Goal: Task Accomplishment & Management: Manage account settings

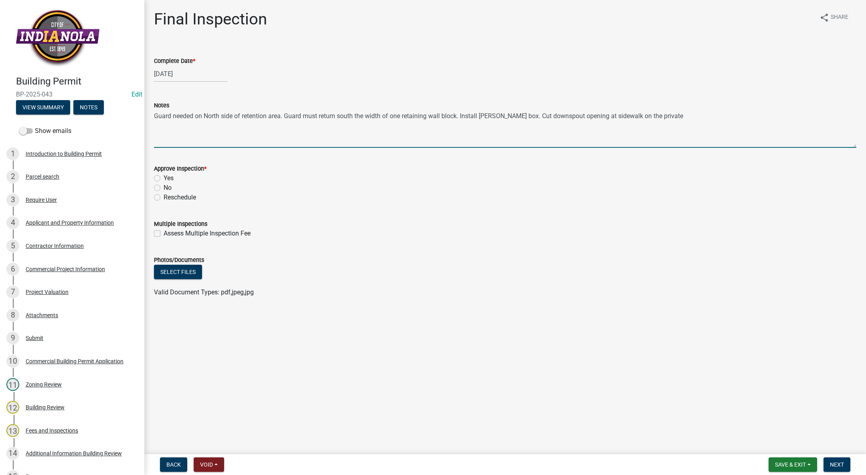
scroll to position [661, 0]
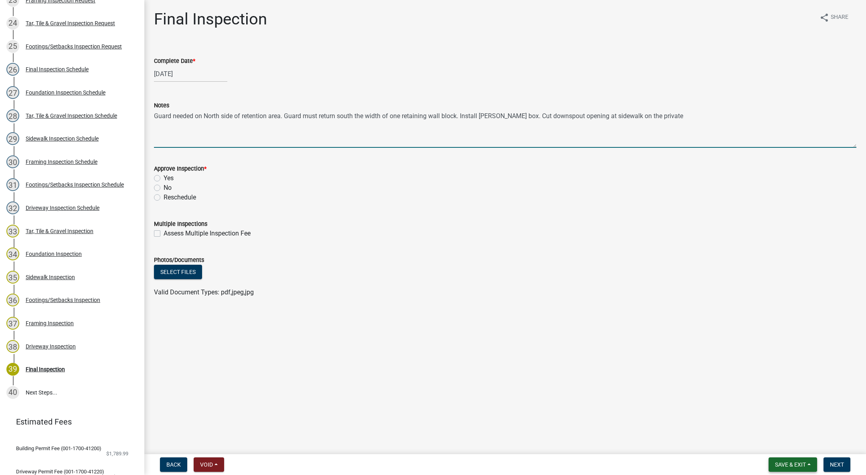
click at [790, 461] on button "Save & Exit" at bounding box center [792, 465] width 48 height 14
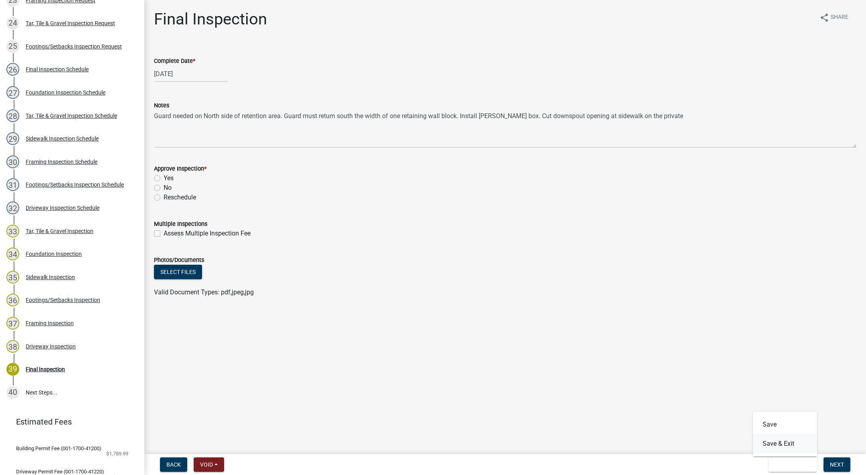
click at [776, 447] on button "Save & Exit" at bounding box center [785, 443] width 64 height 19
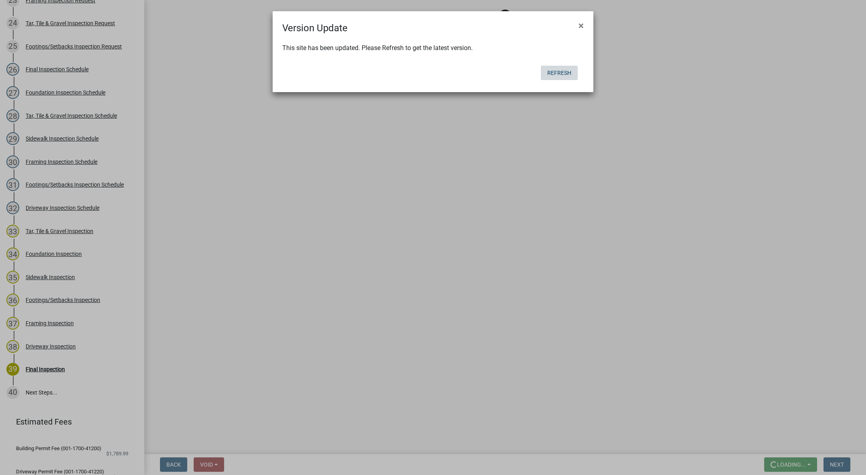
click at [567, 73] on button "Refresh" at bounding box center [559, 73] width 37 height 14
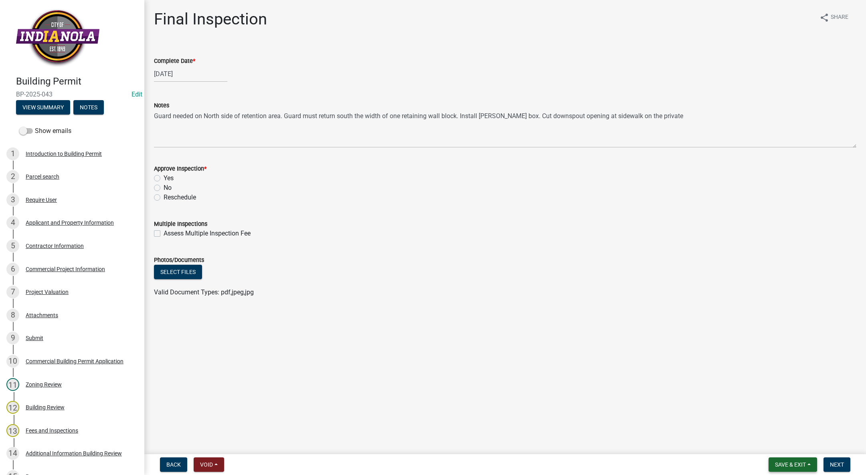
click at [785, 464] on span "Save & Exit" at bounding box center [790, 465] width 31 height 6
click at [775, 439] on button "Save & Exit" at bounding box center [785, 443] width 64 height 19
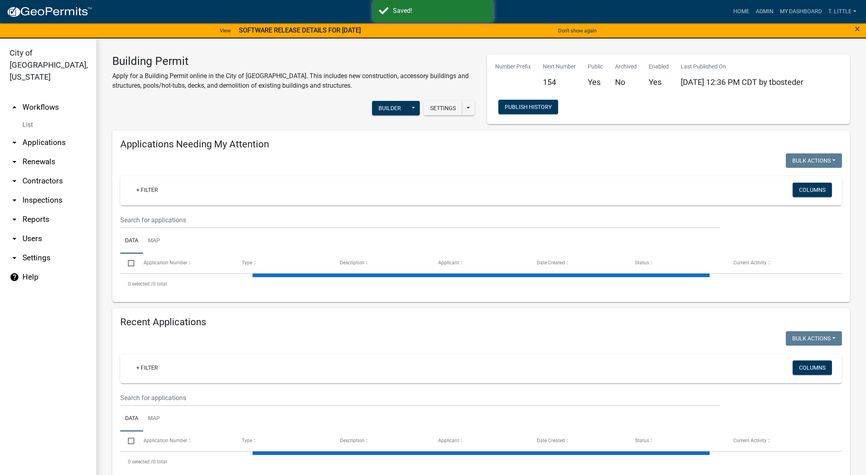
select select "3: 100"
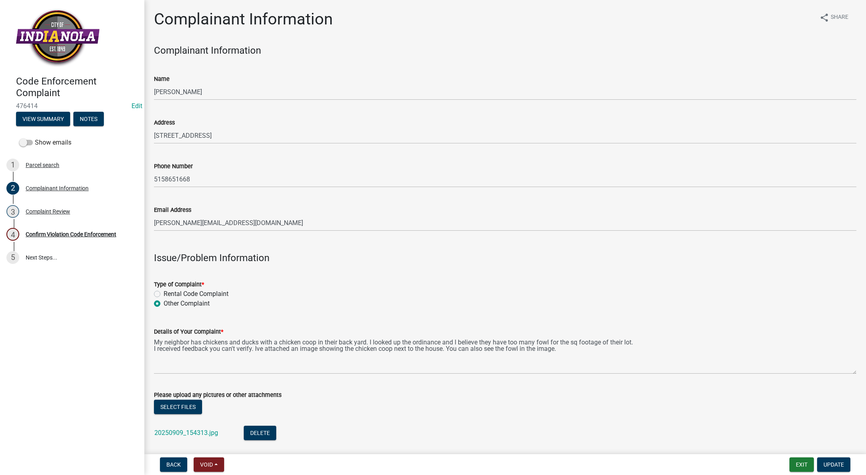
scroll to position [240, 0]
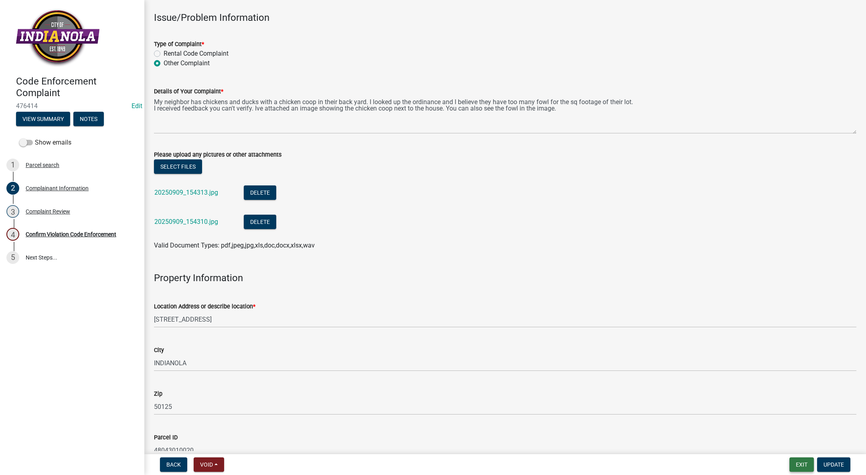
click at [808, 465] on button "Exit" at bounding box center [801, 465] width 24 height 14
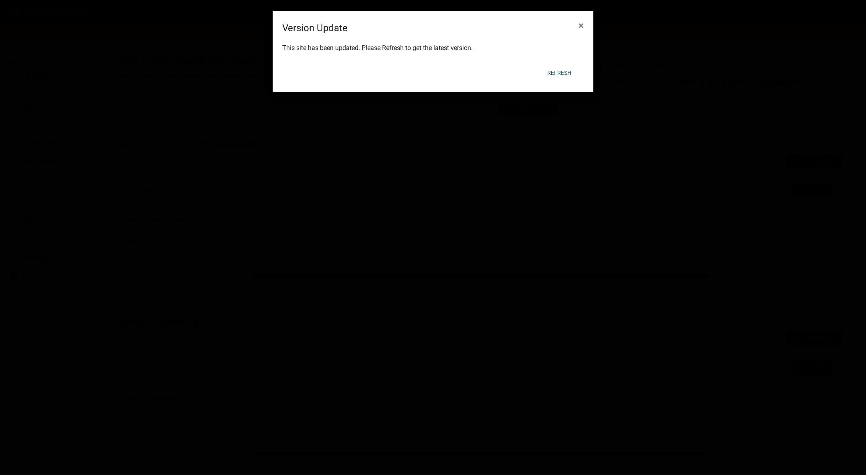
click at [555, 67] on body "Internet Explorer does NOT work with GeoPermits. Get a new browser for more sec…" at bounding box center [433, 237] width 866 height 475
select select "3: 100"
click at [559, 70] on button "Refresh" at bounding box center [559, 73] width 37 height 14
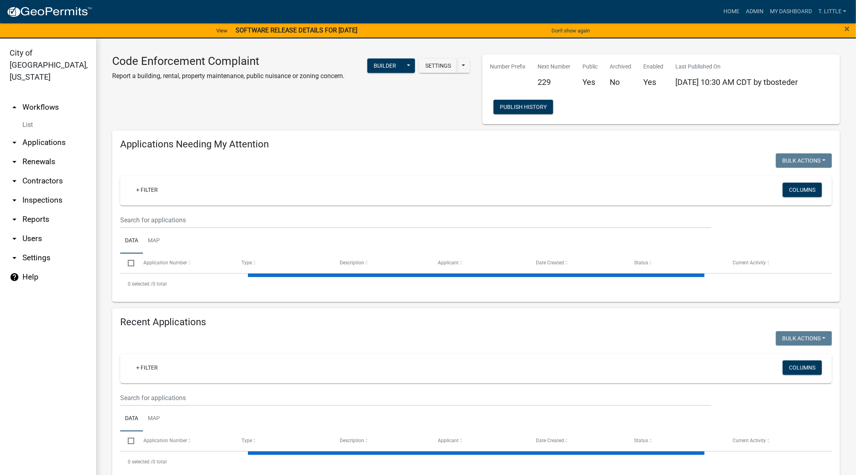
select select "3: 100"
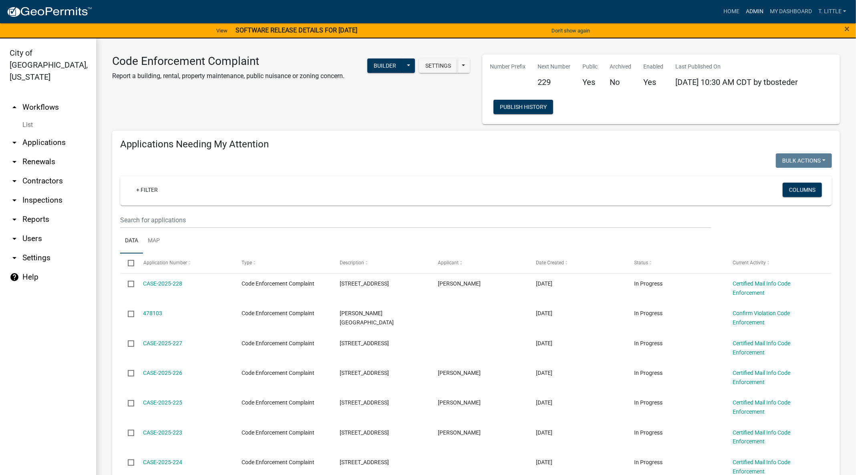
click at [755, 13] on link "Admin" at bounding box center [755, 11] width 24 height 15
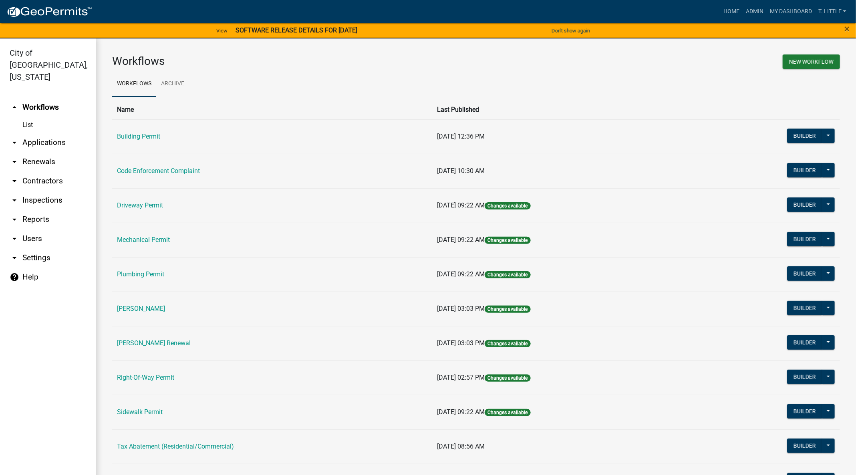
click at [120, 140] on link "Building Permit" at bounding box center [138, 137] width 43 height 8
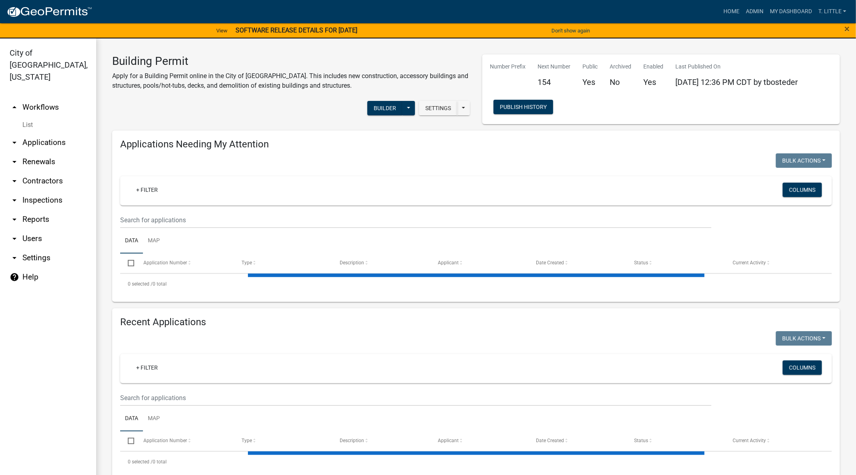
select select "3: 100"
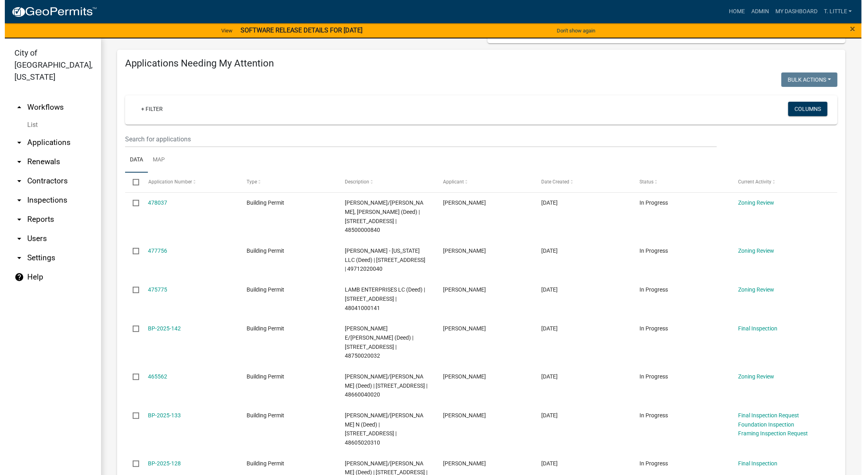
scroll to position [120, 0]
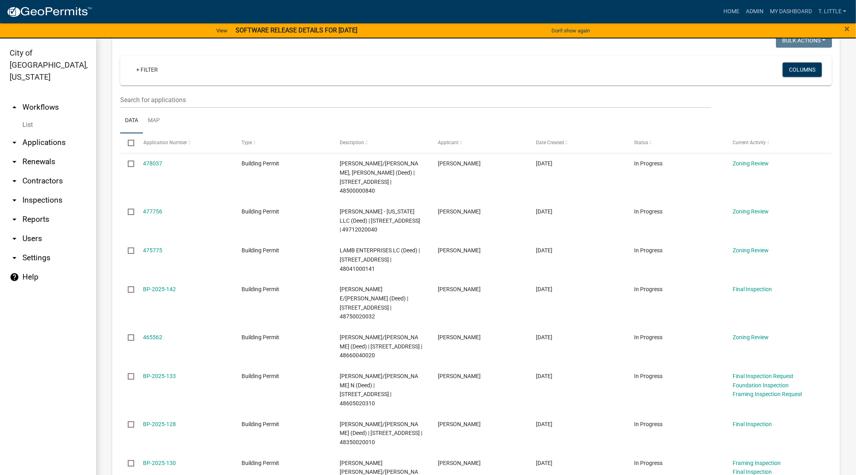
click at [157, 247] on link "475775" at bounding box center [152, 250] width 19 height 6
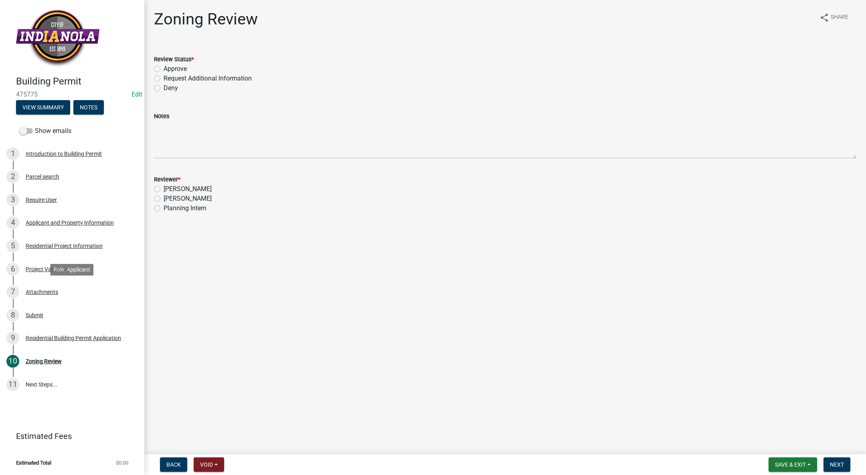
click at [29, 287] on div "7 Attachments" at bounding box center [68, 292] width 125 height 13
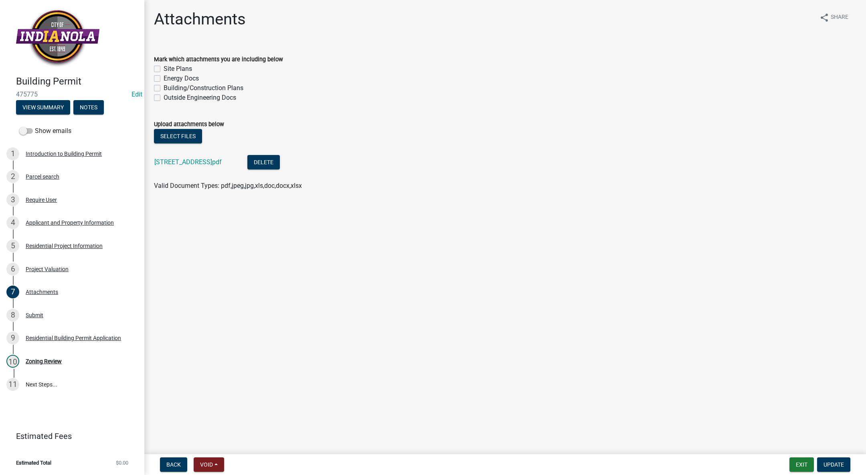
click at [181, 162] on link "[STREET_ADDRESS]pdf" at bounding box center [187, 162] width 67 height 8
click at [39, 267] on div "Project Valuation" at bounding box center [47, 270] width 43 height 6
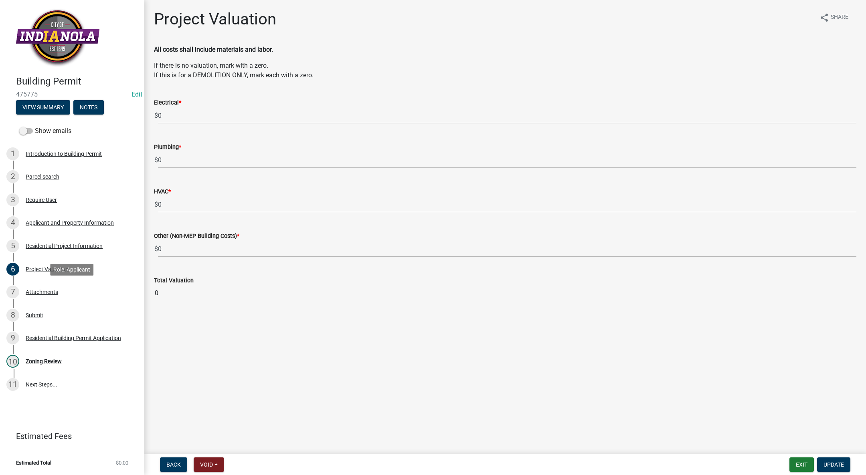
click at [41, 289] on div "Attachments" at bounding box center [42, 292] width 32 height 6
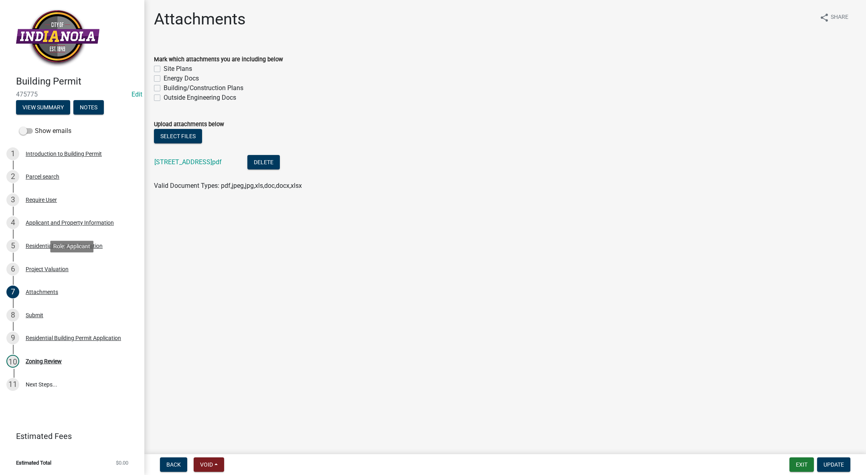
click at [38, 269] on div "Project Valuation" at bounding box center [47, 270] width 43 height 6
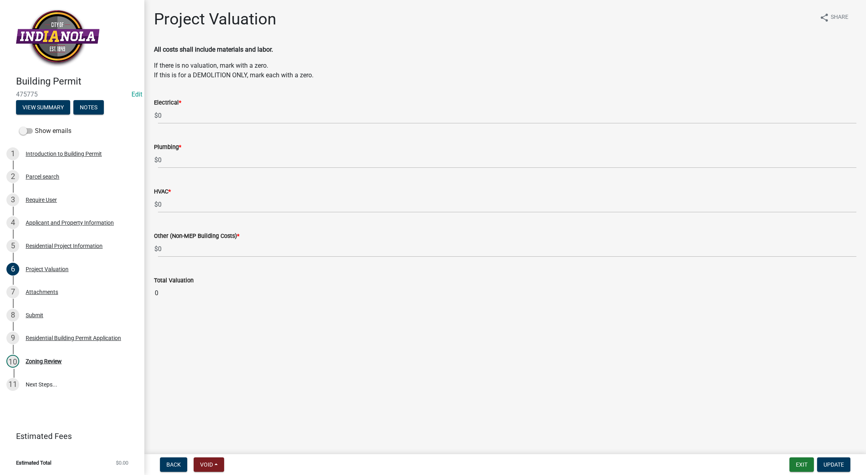
click at [178, 293] on input "0" at bounding box center [505, 293] width 702 height 16
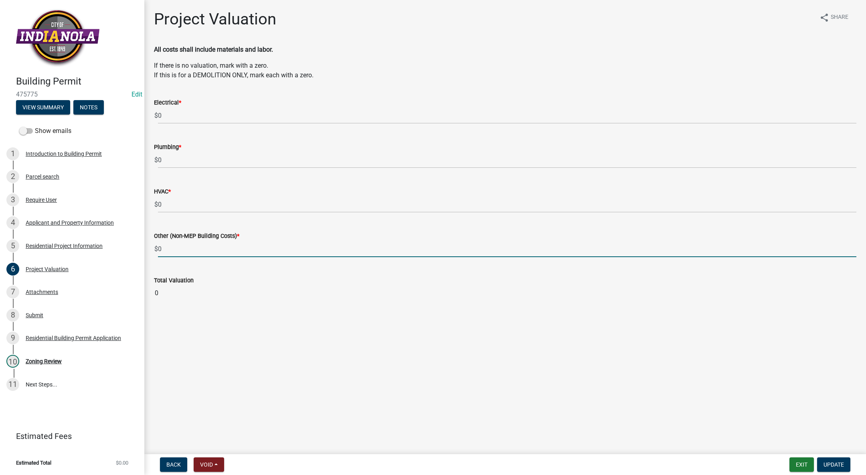
click at [203, 241] on input "0" at bounding box center [507, 249] width 698 height 16
type input "3000"
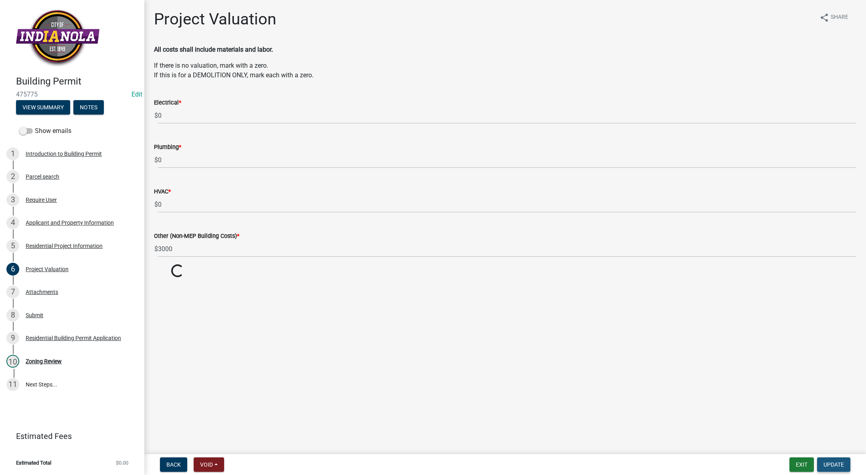
click at [830, 462] on span "Update" at bounding box center [833, 465] width 20 height 6
click at [835, 463] on span "Update" at bounding box center [833, 465] width 20 height 6
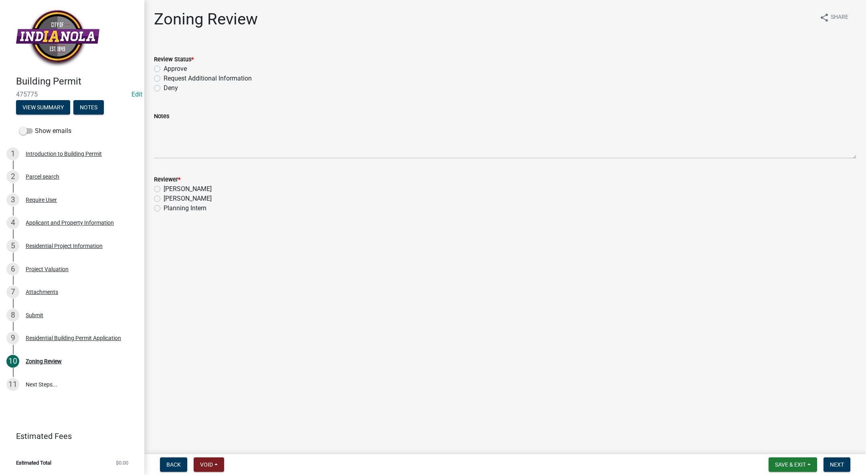
click at [164, 67] on label "Approve" at bounding box center [175, 69] width 23 height 10
click at [164, 67] on input "Approve" at bounding box center [166, 66] width 5 height 5
radio input "true"
click at [164, 200] on label "[PERSON_NAME]" at bounding box center [188, 199] width 48 height 10
click at [164, 199] on input "[PERSON_NAME]" at bounding box center [166, 196] width 5 height 5
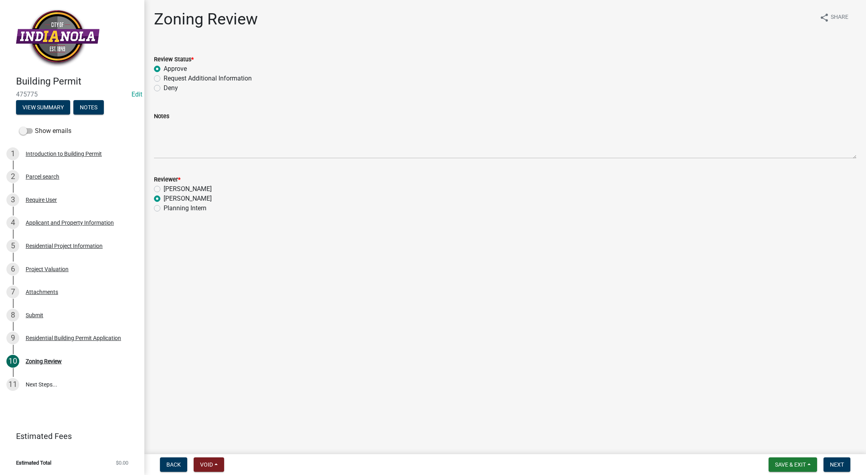
radio input "true"
click at [840, 462] on span "Next" at bounding box center [837, 465] width 14 height 6
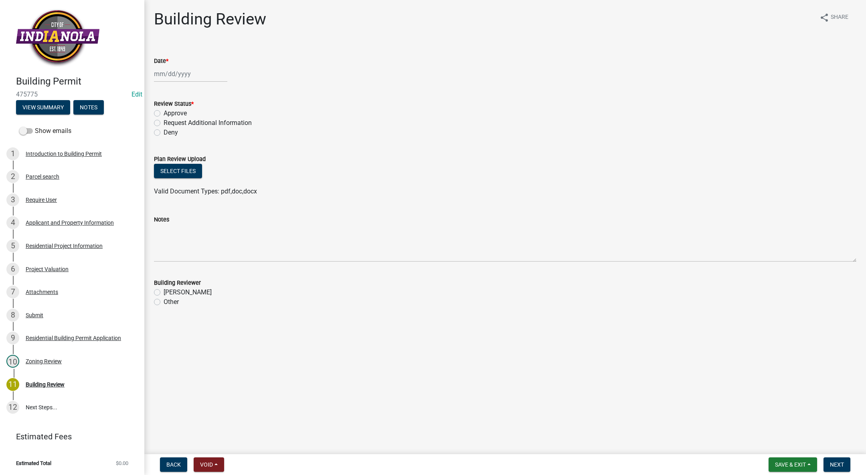
click at [164, 74] on div at bounding box center [190, 74] width 73 height 16
select select "9"
select select "2025"
click at [161, 139] on div "15" at bounding box center [161, 142] width 13 height 13
type input "[DATE]"
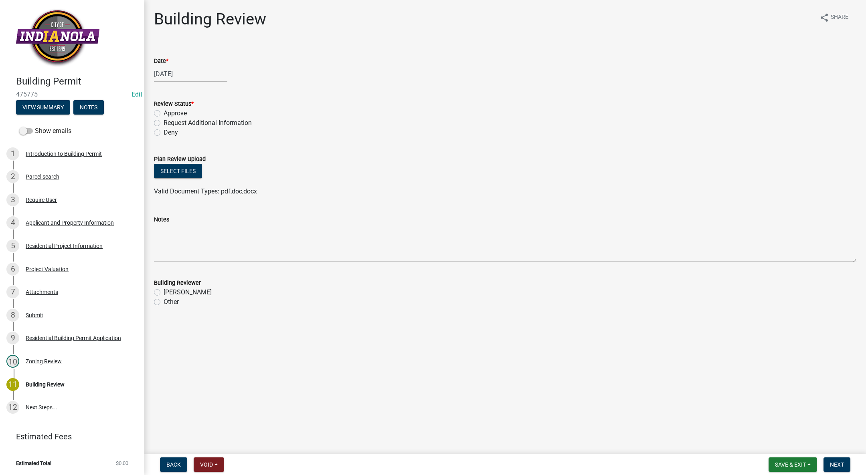
click at [164, 112] on label "Approve" at bounding box center [175, 114] width 23 height 10
click at [164, 112] on input "Approve" at bounding box center [166, 111] width 5 height 5
radio input "true"
click at [164, 291] on label "[PERSON_NAME]" at bounding box center [188, 293] width 48 height 10
click at [164, 291] on input "[PERSON_NAME]" at bounding box center [166, 290] width 5 height 5
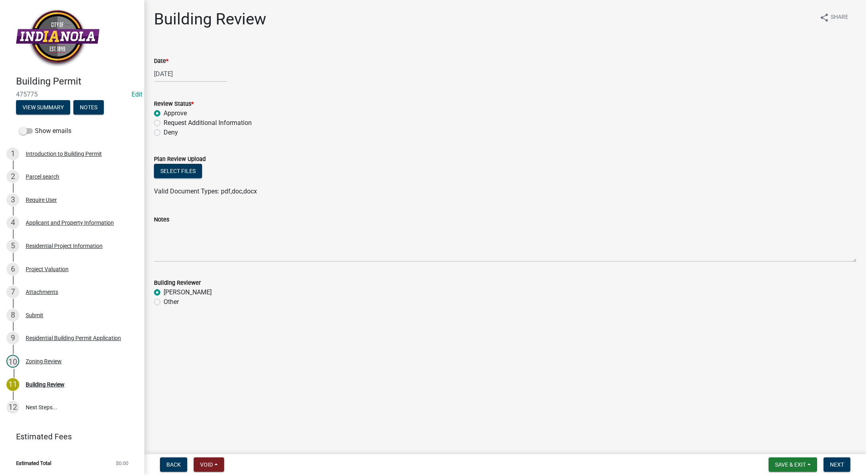
radio input "true"
click at [848, 468] on button "Next" at bounding box center [836, 465] width 27 height 14
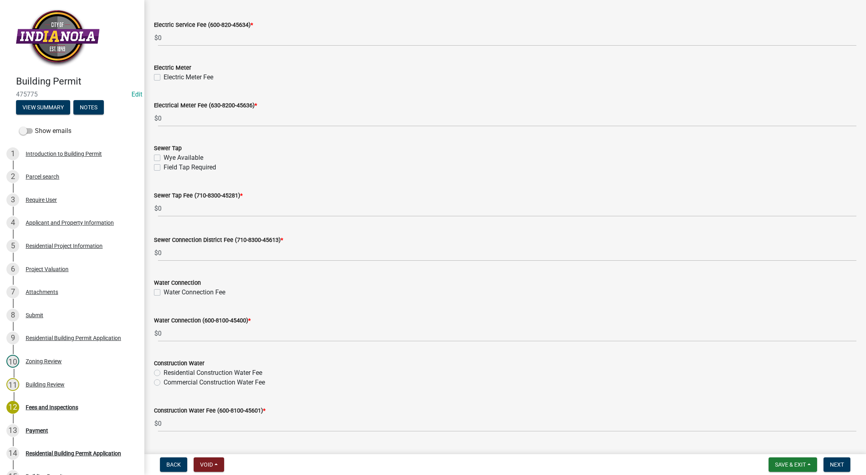
scroll to position [672, 0]
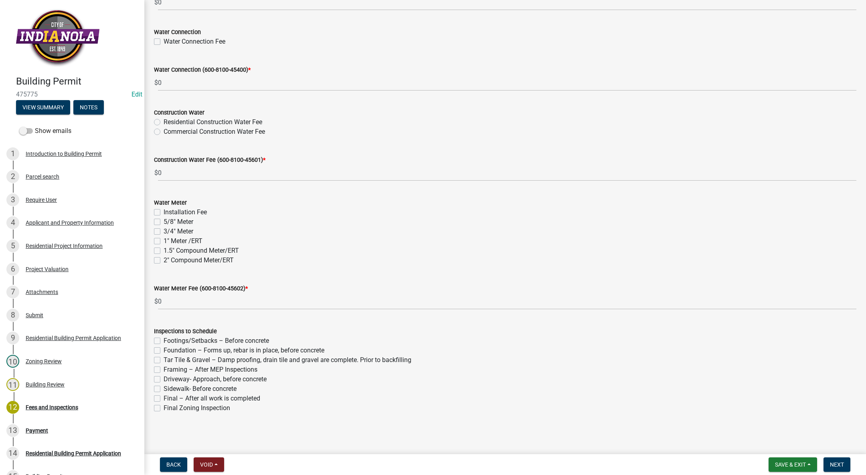
click at [164, 341] on label "Footings/Setbacks – Before concrete" at bounding box center [216, 341] width 105 height 10
click at [164, 341] on input "Footings/Setbacks – Before concrete" at bounding box center [166, 338] width 5 height 5
checkbox input "true"
checkbox input "false"
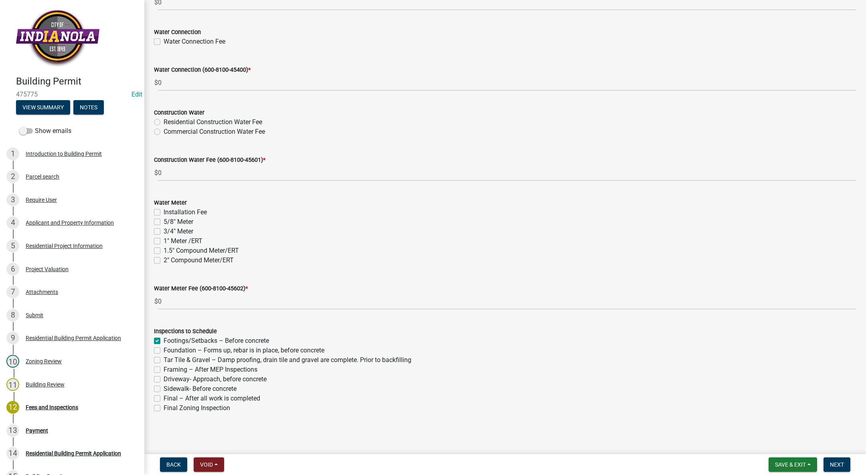
checkbox input "false"
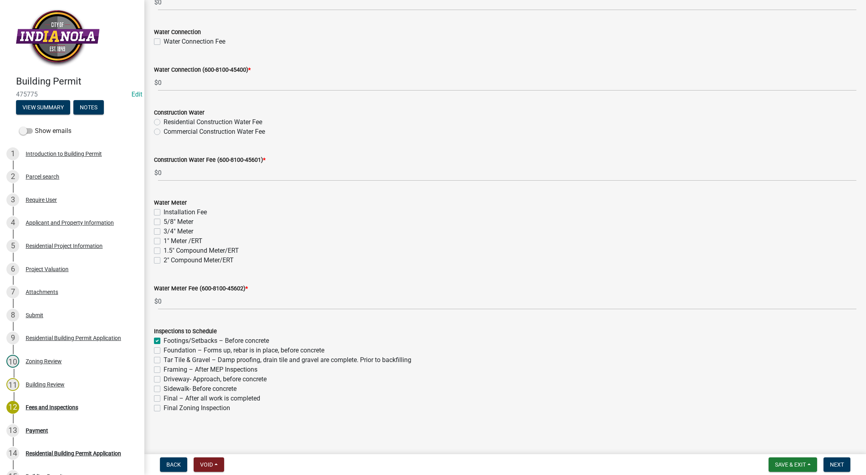
click at [160, 397] on div "Final – After all work is completed" at bounding box center [505, 399] width 702 height 10
click at [164, 397] on label "Final – After all work is completed" at bounding box center [212, 399] width 97 height 10
click at [164, 397] on input "Final – After all work is completed" at bounding box center [166, 396] width 5 height 5
checkbox input "true"
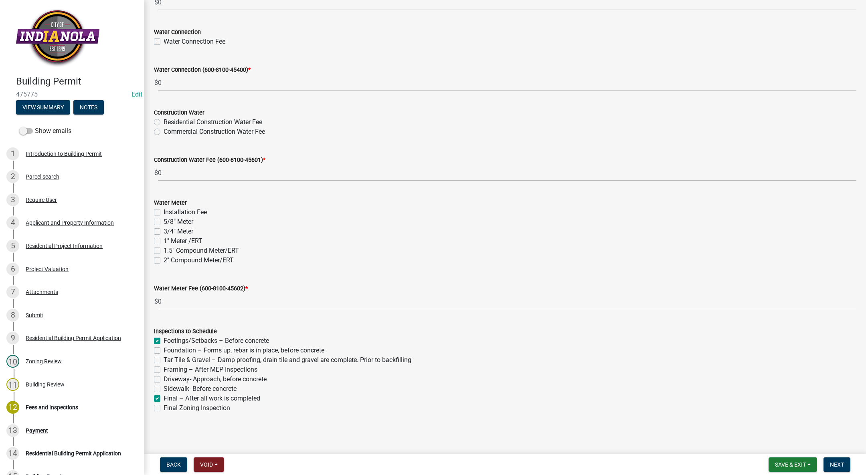
checkbox input "false"
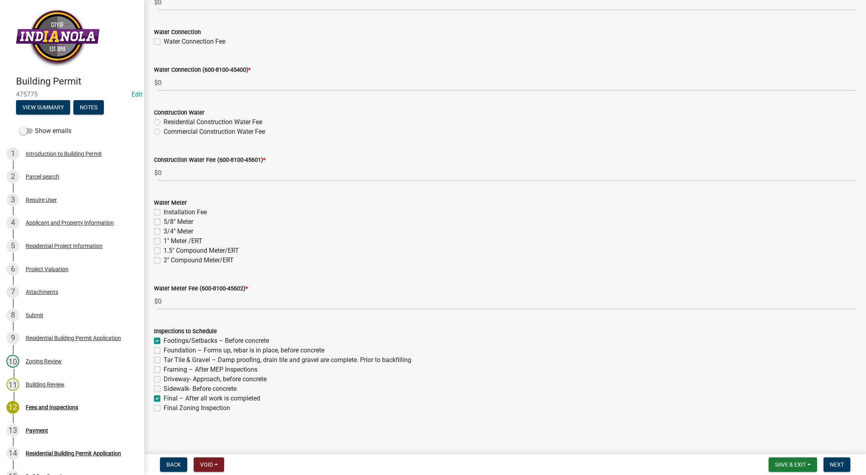
checkbox input "true"
checkbox input "false"
click at [830, 462] on span "Next" at bounding box center [837, 465] width 14 height 6
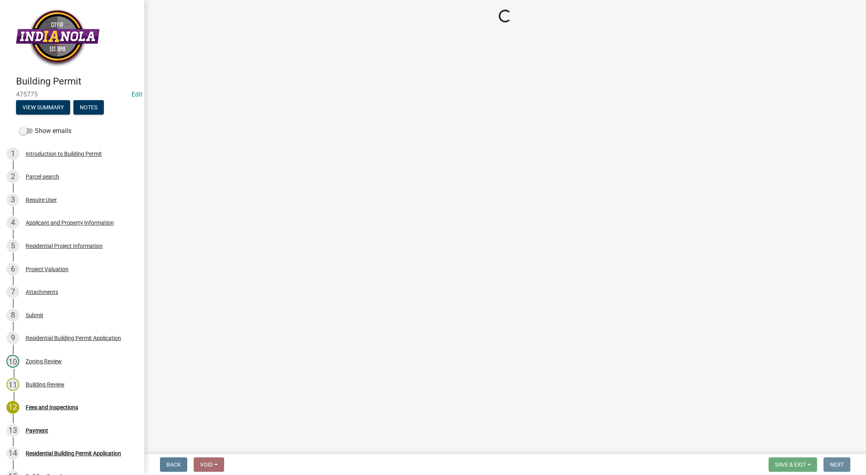
scroll to position [0, 0]
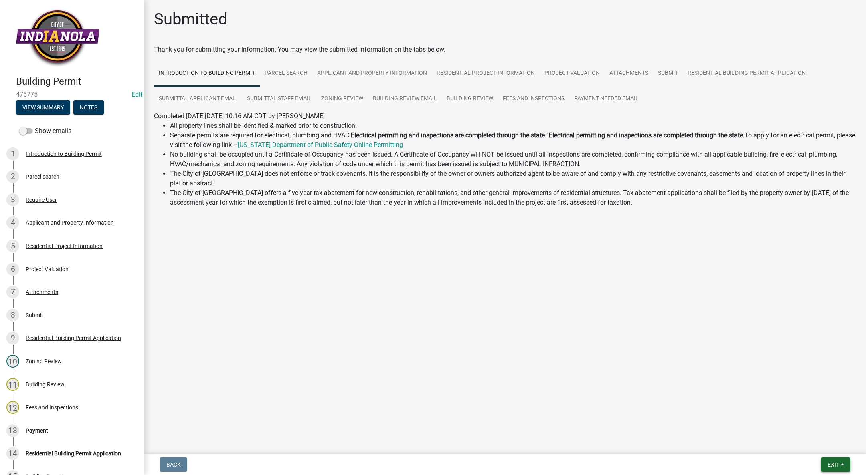
click at [836, 463] on span "Exit" at bounding box center [833, 465] width 12 height 6
click at [823, 439] on button "Save & Exit" at bounding box center [818, 443] width 64 height 19
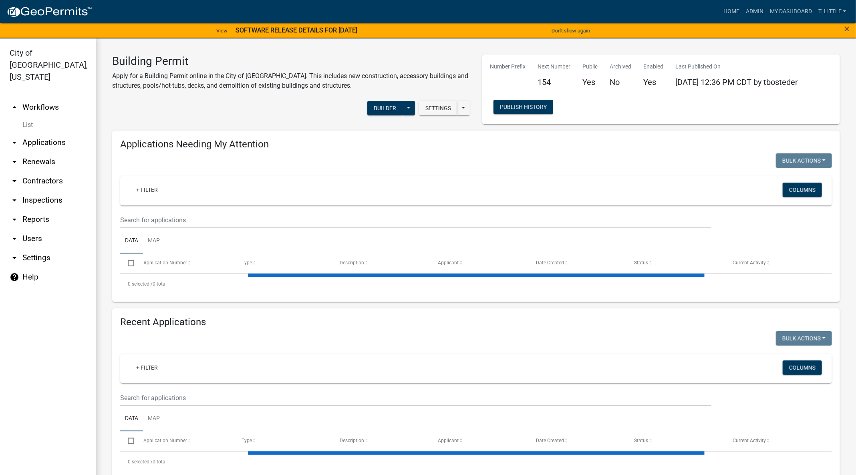
select select "3: 100"
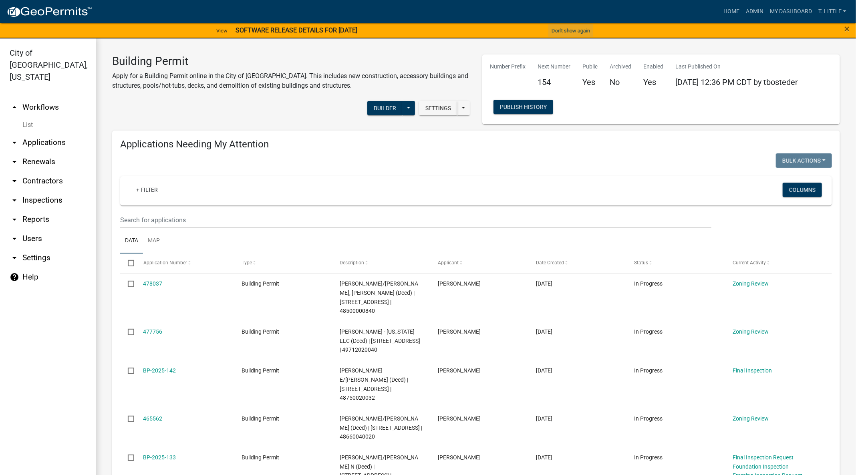
click at [560, 29] on button "Don't show again" at bounding box center [571, 30] width 45 height 13
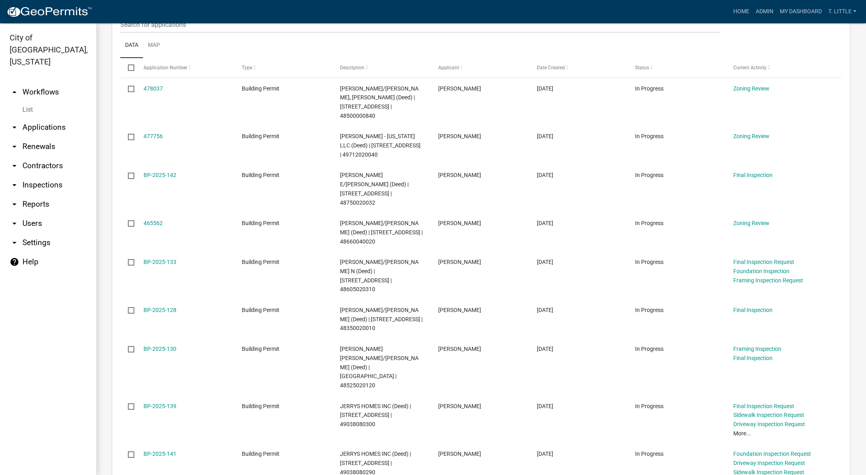
scroll to position [240, 0]
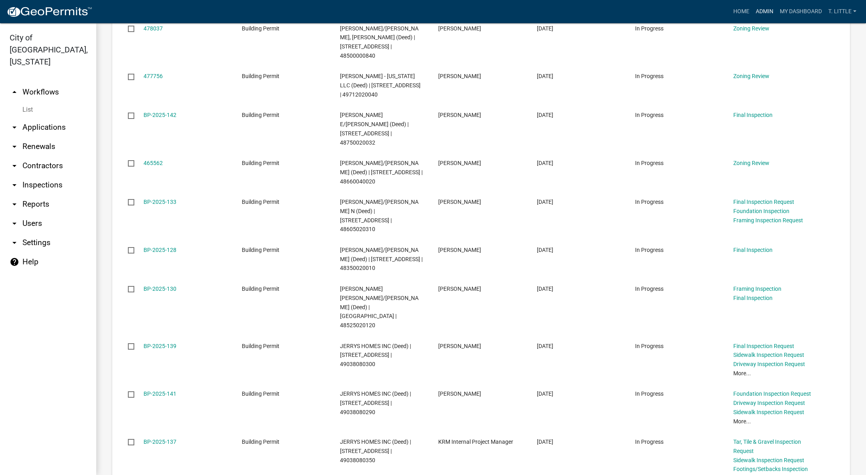
click at [760, 6] on link "Admin" at bounding box center [764, 11] width 24 height 15
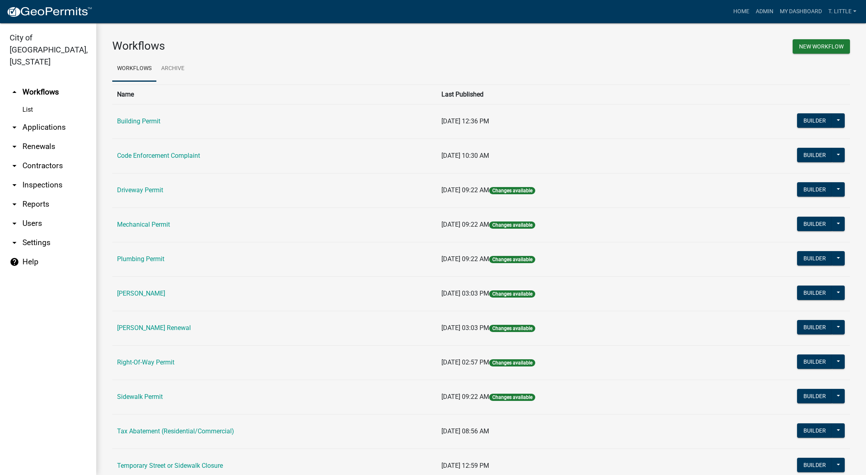
click at [129, 261] on link "Plumbing Permit" at bounding box center [140, 259] width 47 height 8
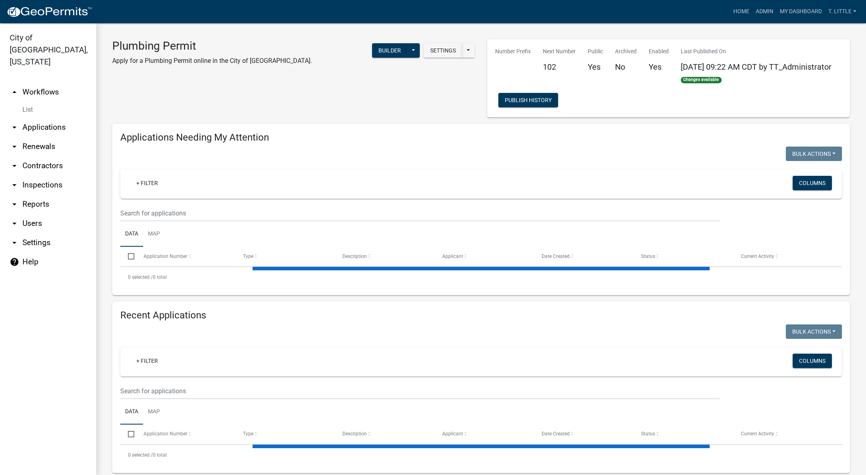
select select "3: 100"
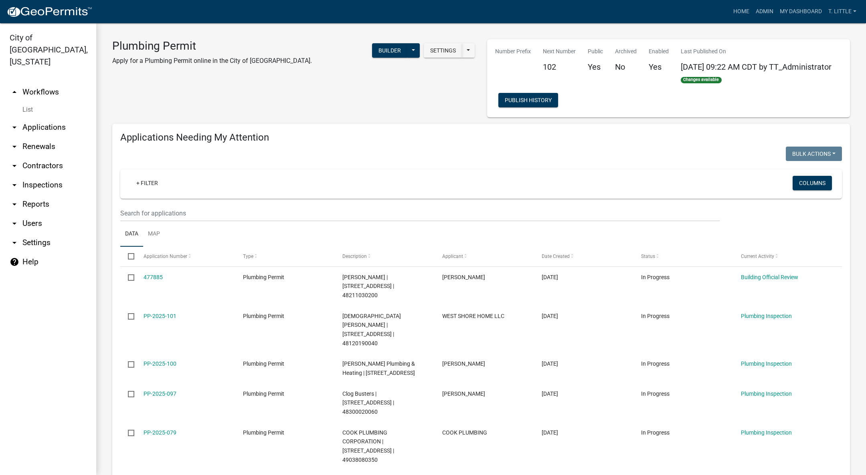
click at [154, 279] on link "477885" at bounding box center [152, 277] width 19 height 6
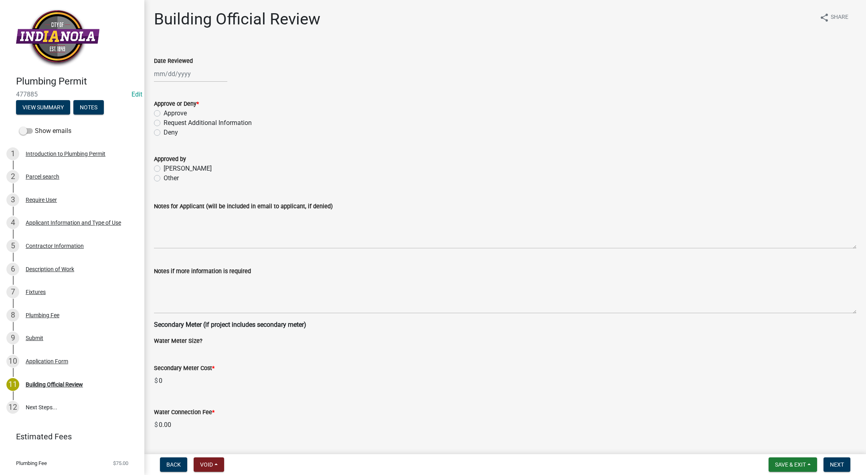
click at [180, 71] on div at bounding box center [190, 74] width 73 height 16
select select "9"
select select "2025"
click at [162, 138] on div "15" at bounding box center [161, 142] width 13 height 13
type input "[DATE]"
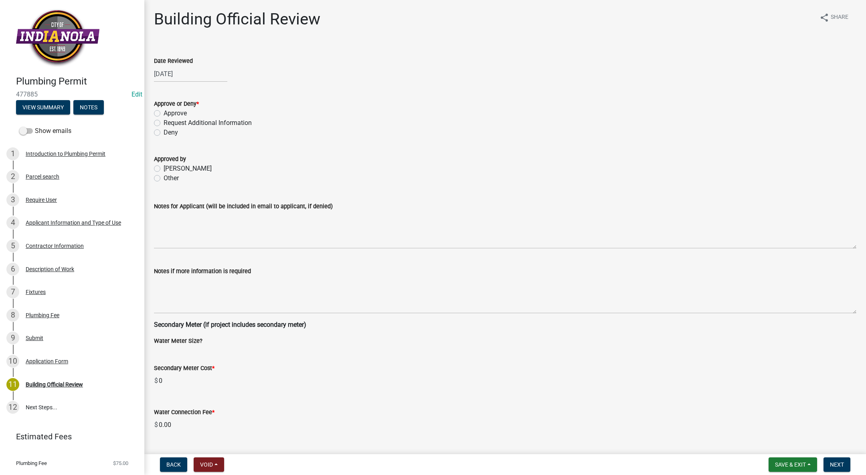
click at [164, 114] on label "Approve" at bounding box center [175, 114] width 23 height 10
click at [164, 114] on input "Approve" at bounding box center [166, 111] width 5 height 5
radio input "true"
click at [164, 168] on label "[PERSON_NAME]" at bounding box center [188, 169] width 48 height 10
click at [164, 168] on input "[PERSON_NAME]" at bounding box center [166, 166] width 5 height 5
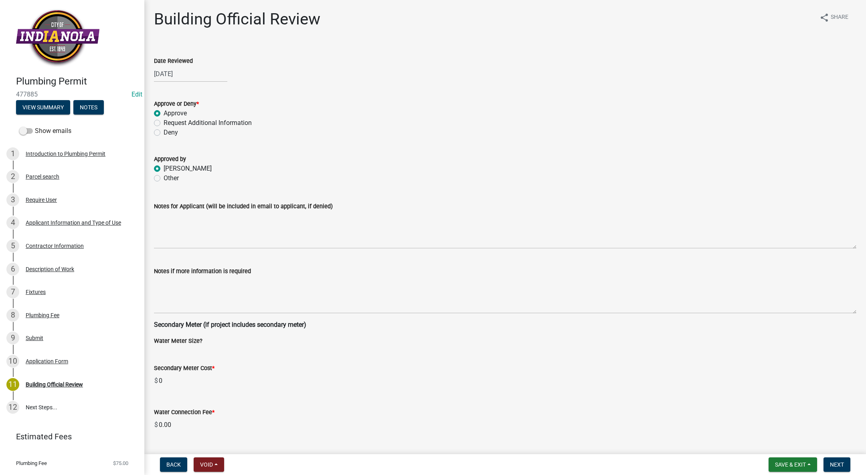
radio input "true"
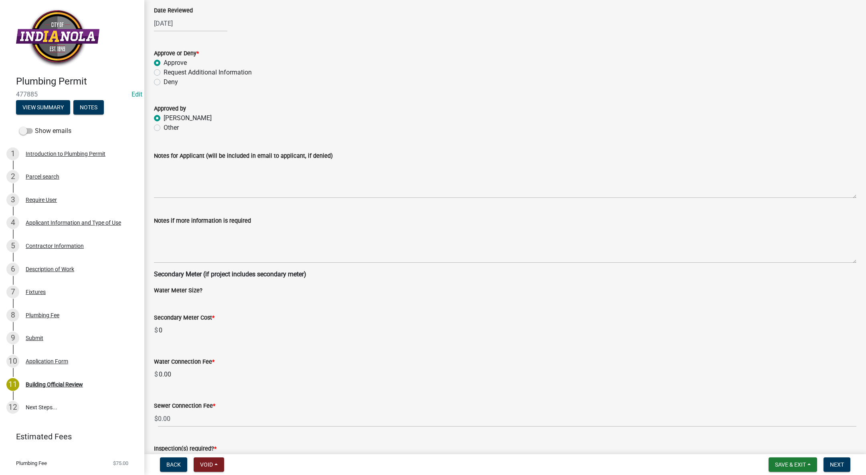
scroll to position [110, 0]
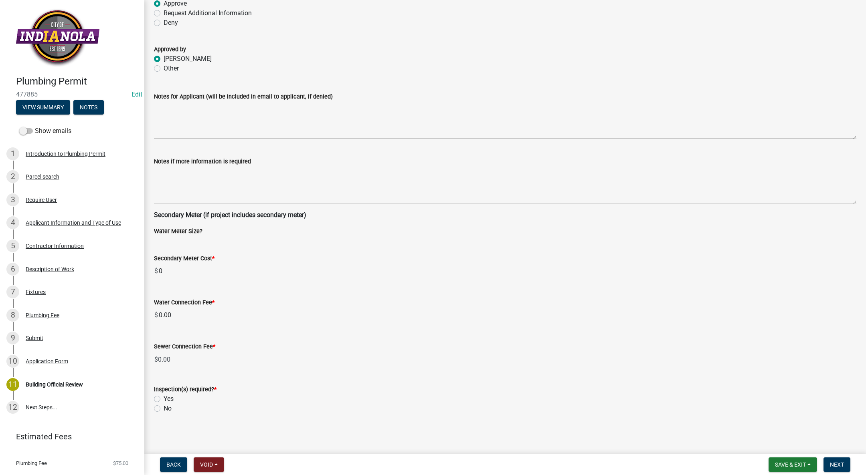
click at [164, 399] on label "Yes" at bounding box center [169, 399] width 10 height 10
click at [164, 399] on input "Yes" at bounding box center [166, 396] width 5 height 5
radio input "true"
click at [837, 462] on span "Next" at bounding box center [837, 465] width 14 height 6
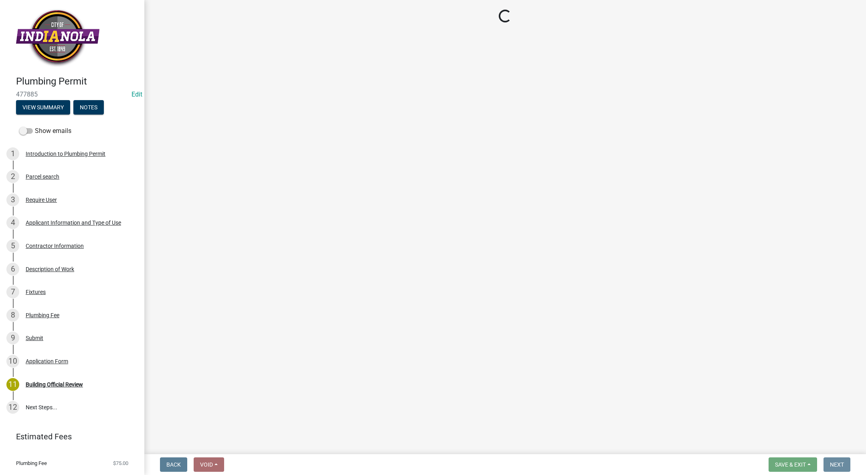
scroll to position [0, 0]
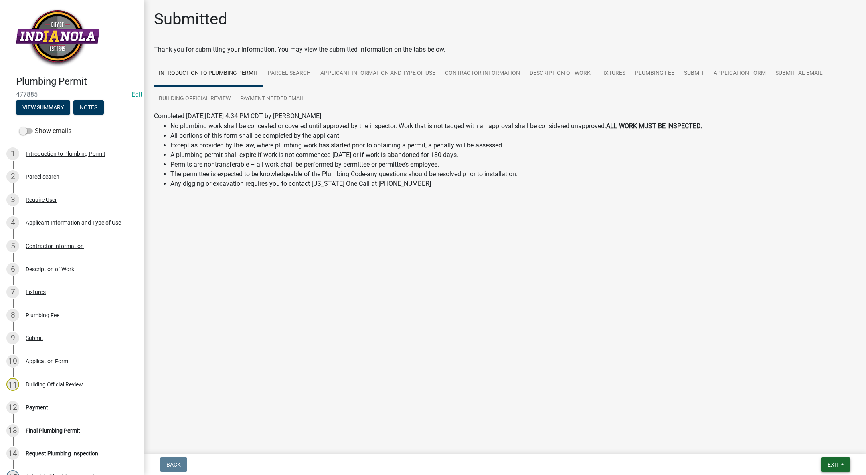
click at [833, 466] on span "Exit" at bounding box center [833, 465] width 12 height 6
click at [833, 438] on button "Save & Exit" at bounding box center [818, 443] width 64 height 19
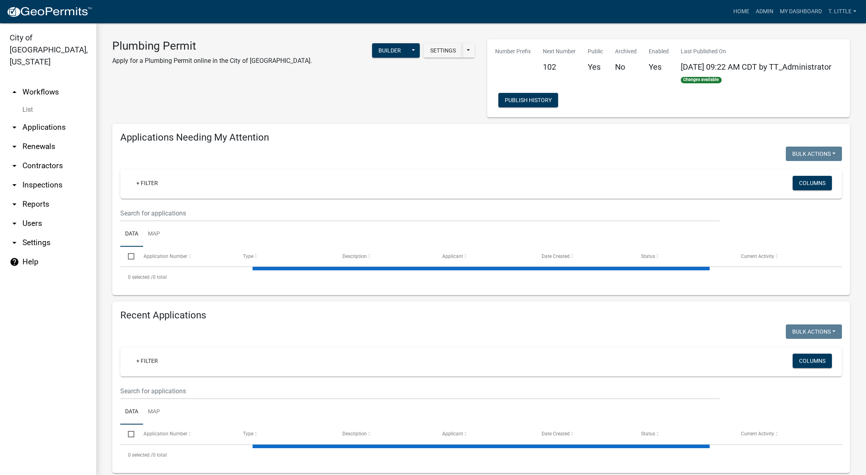
select select "3: 100"
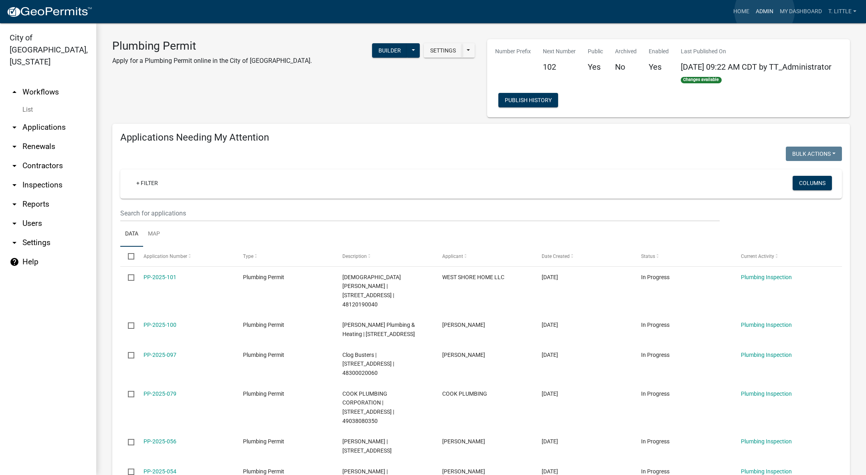
click at [764, 11] on link "Admin" at bounding box center [764, 11] width 24 height 15
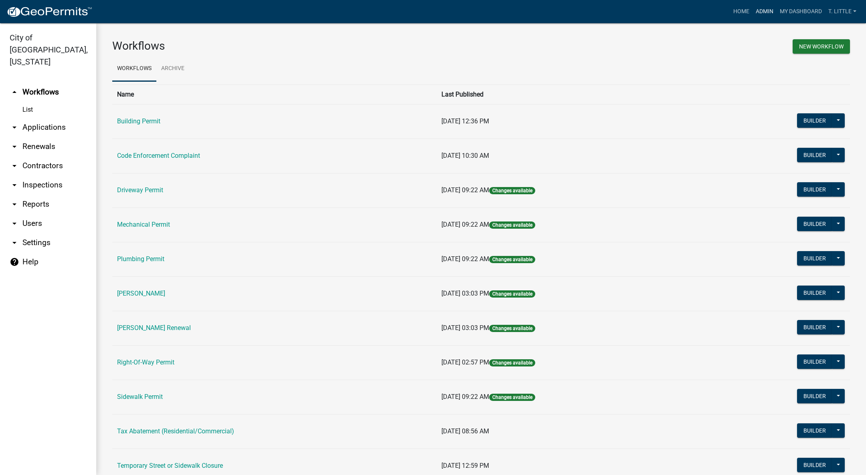
scroll to position [63, 0]
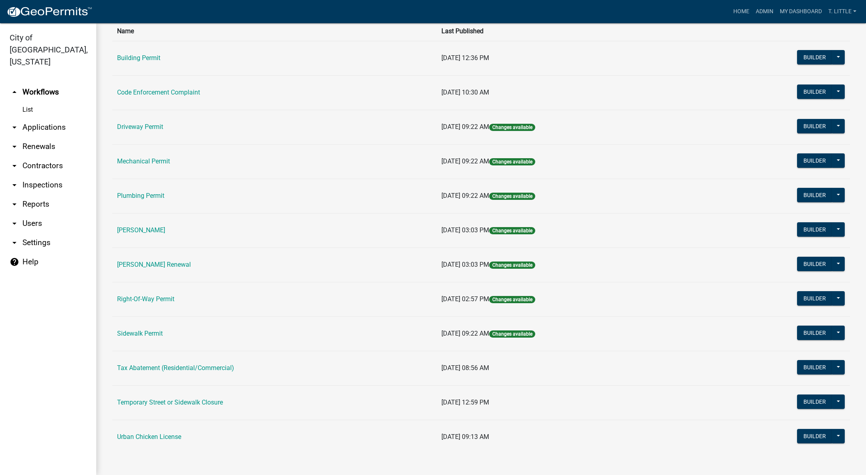
click at [133, 263] on link "[PERSON_NAME] Renewal" at bounding box center [154, 265] width 74 height 8
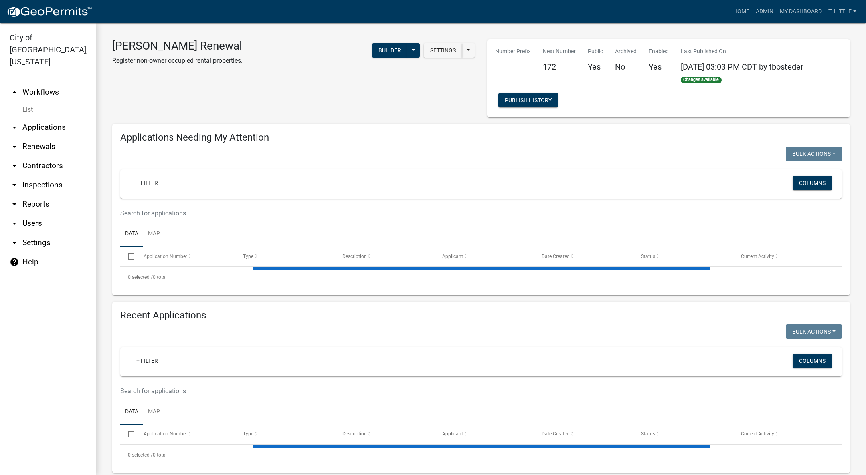
click at [269, 212] on input "text" at bounding box center [419, 213] width 599 height 16
type input "16"
select select "3: 100"
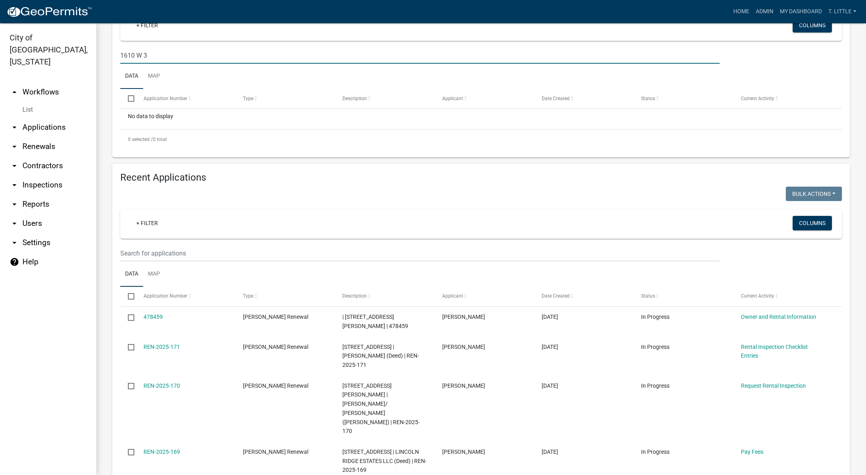
scroll to position [180, 0]
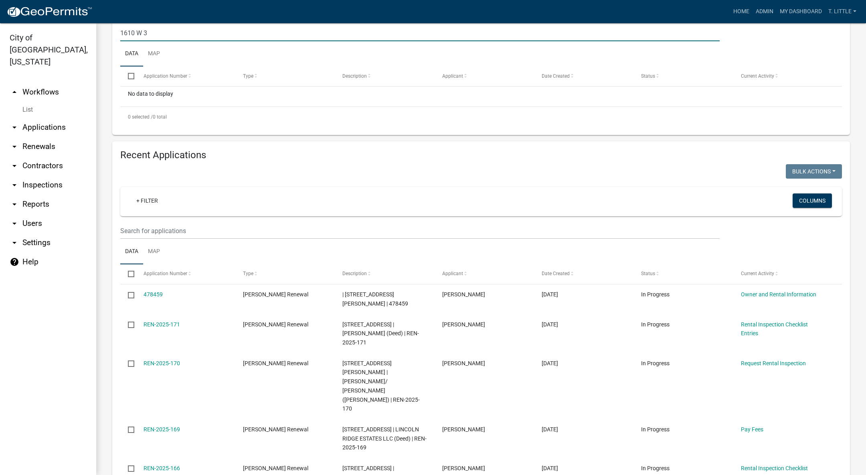
type input "1610 W 3"
click at [274, 222] on wm-filter-builder "+ Filter Columns" at bounding box center [480, 213] width 721 height 52
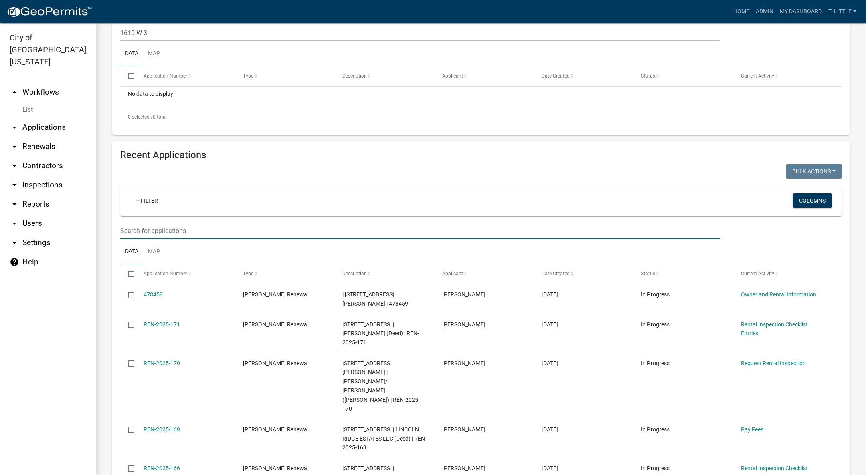
click at [278, 230] on input "text" at bounding box center [419, 231] width 599 height 16
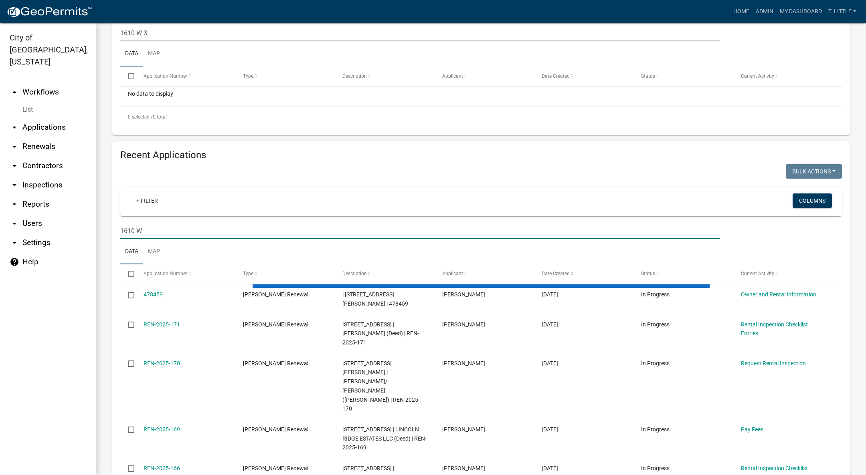
type input "1610 W 3"
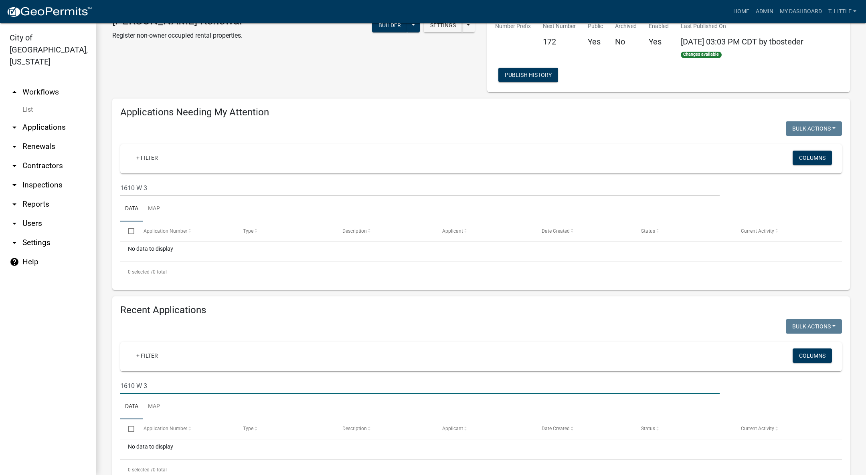
scroll to position [0, 0]
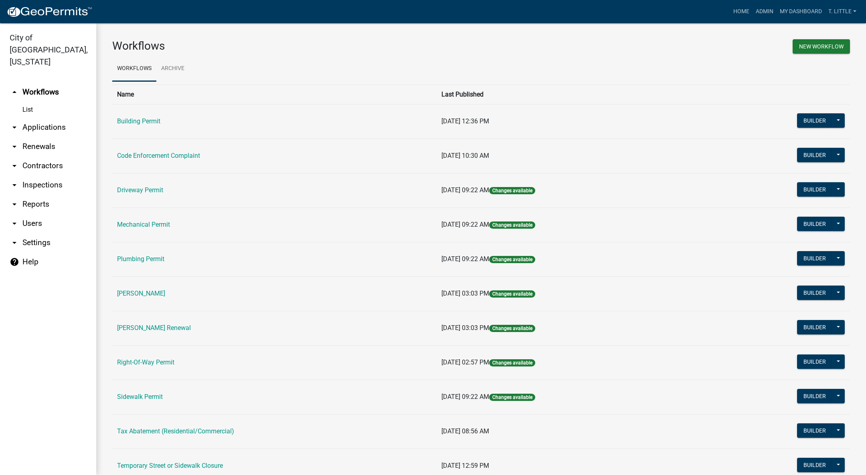
click at [149, 292] on link "[PERSON_NAME]" at bounding box center [141, 294] width 48 height 8
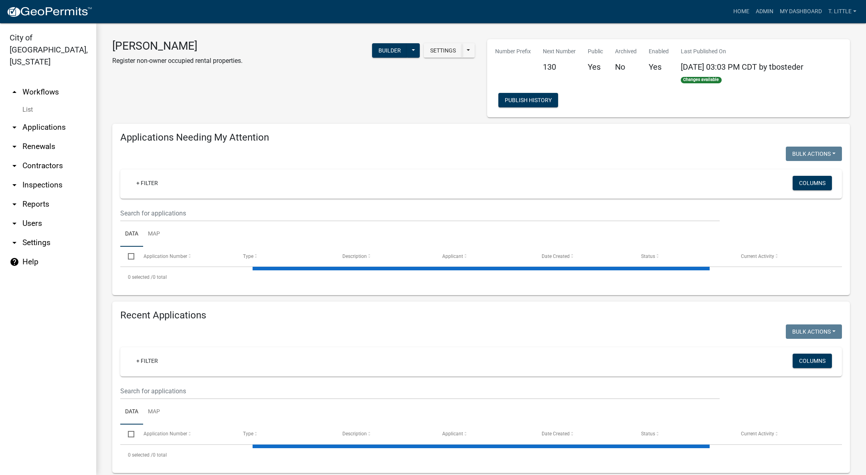
select select "3: 100"
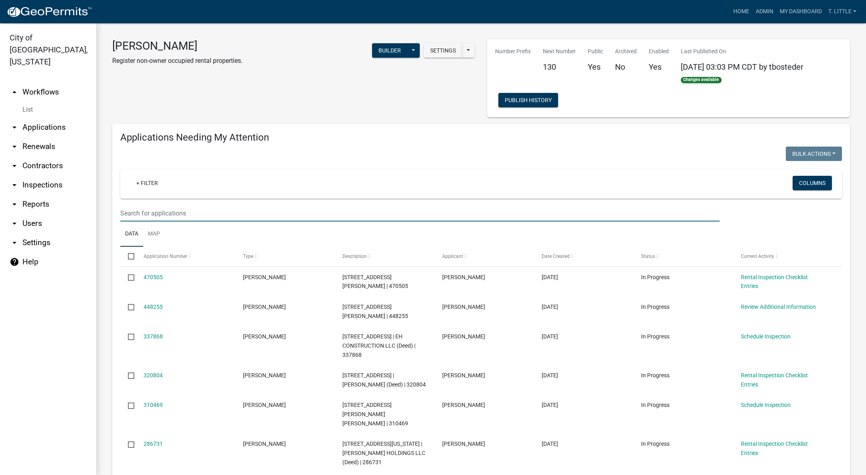
click at [274, 212] on input "text" at bounding box center [419, 213] width 599 height 16
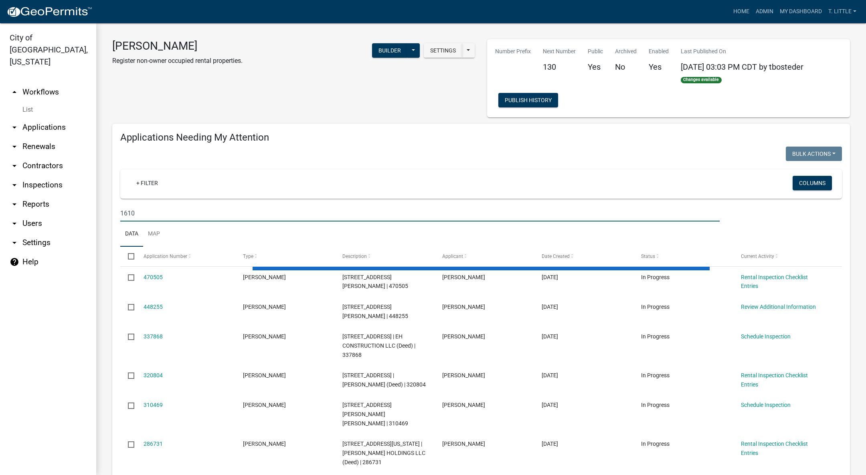
type input "1610"
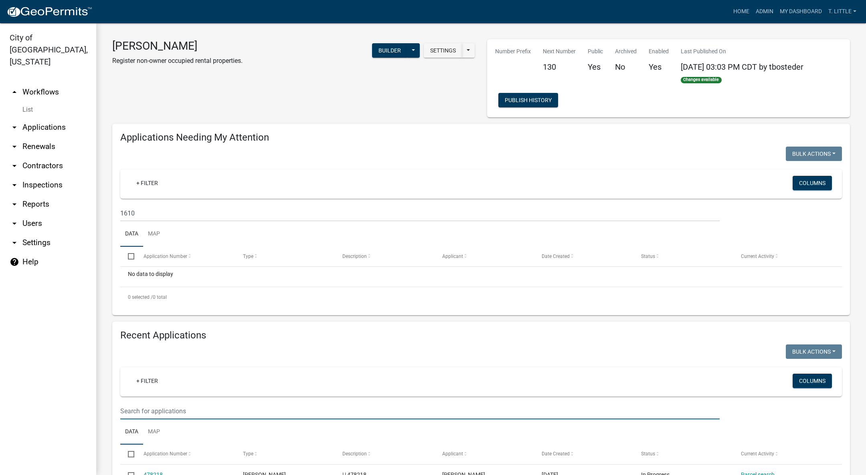
click at [223, 406] on input "text" at bounding box center [419, 411] width 599 height 16
type input "1610"
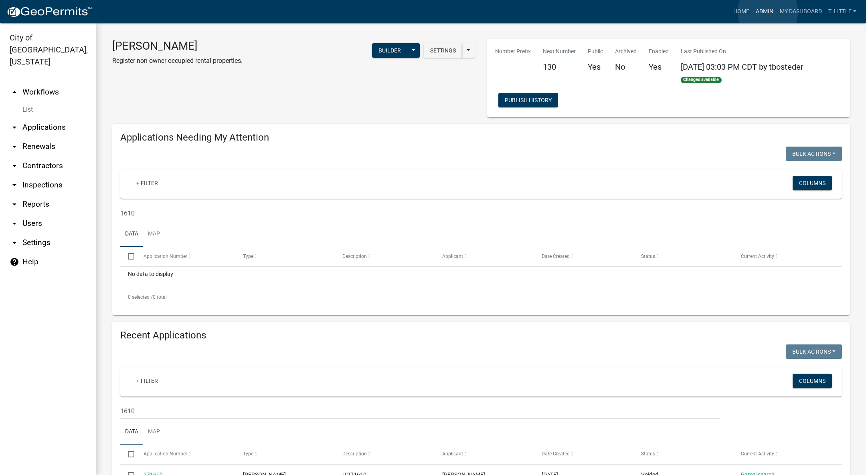
click at [767, 12] on link "Admin" at bounding box center [764, 11] width 24 height 15
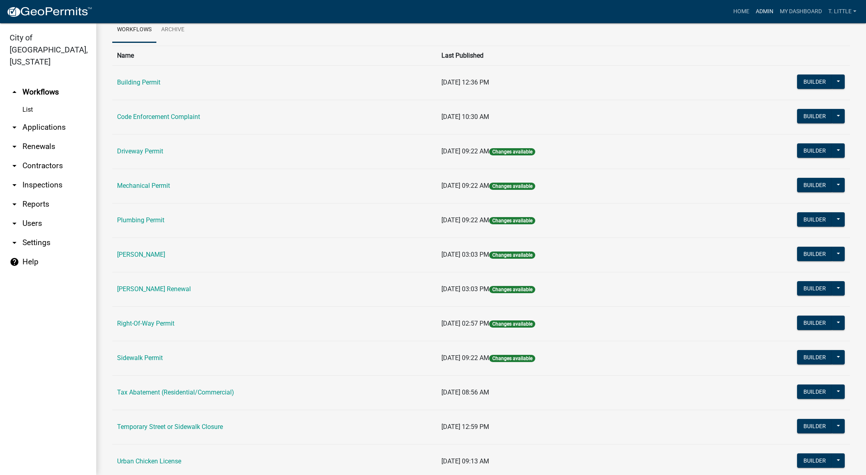
scroll to position [63, 0]
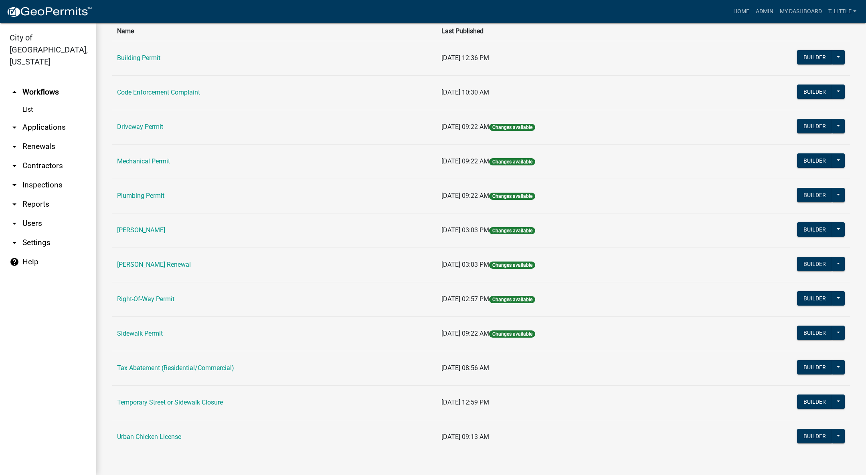
click at [137, 89] on link "Code Enforcement Complaint" at bounding box center [158, 93] width 83 height 8
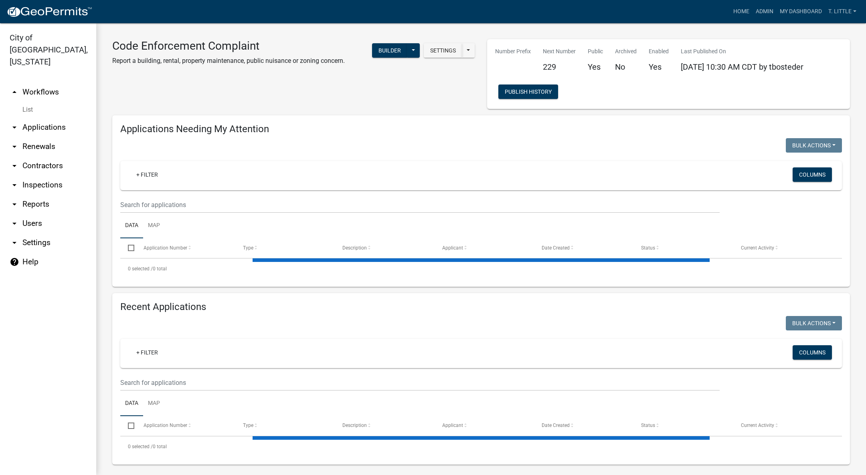
select select "3: 100"
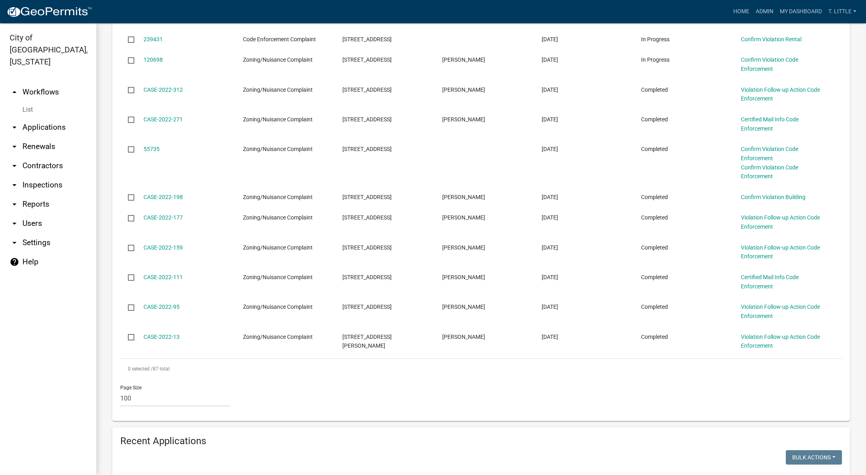
scroll to position [2765, 0]
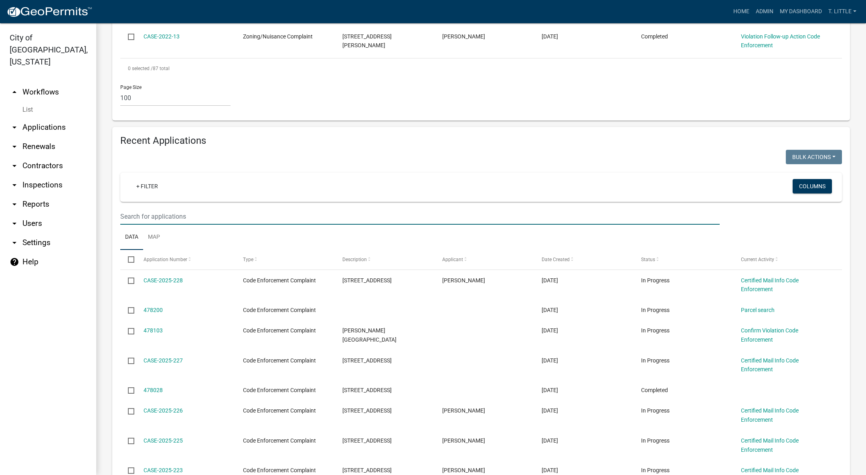
click at [288, 208] on input "text" at bounding box center [419, 216] width 599 height 16
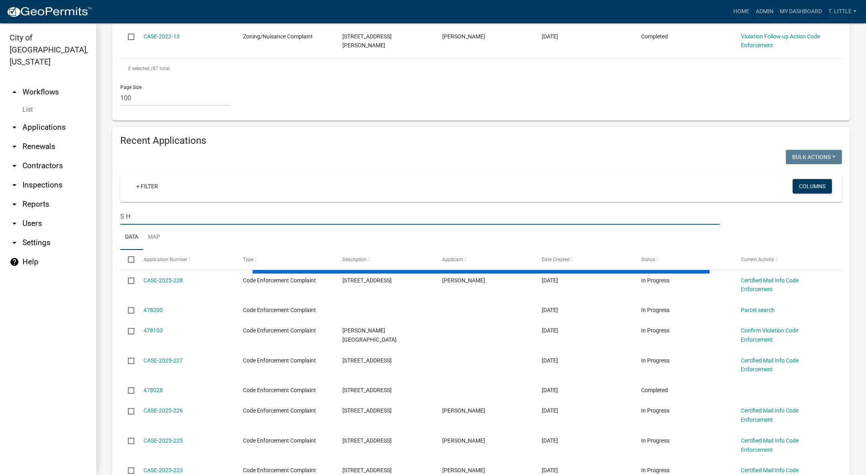
type input "S H"
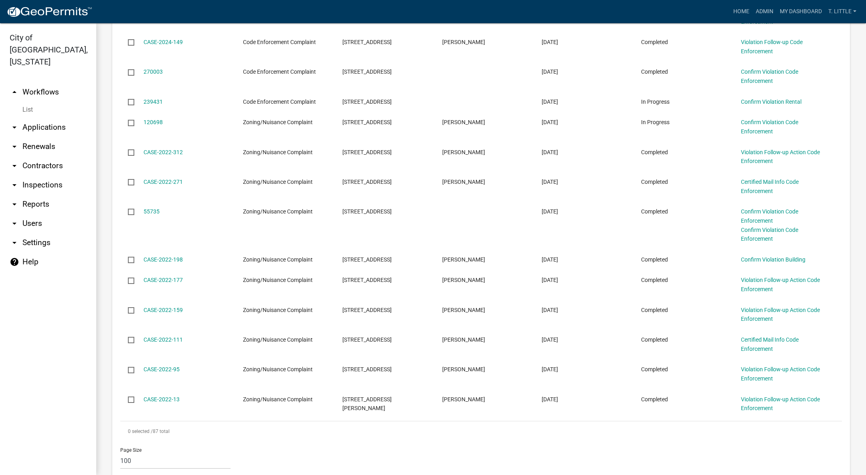
scroll to position [2829, 0]
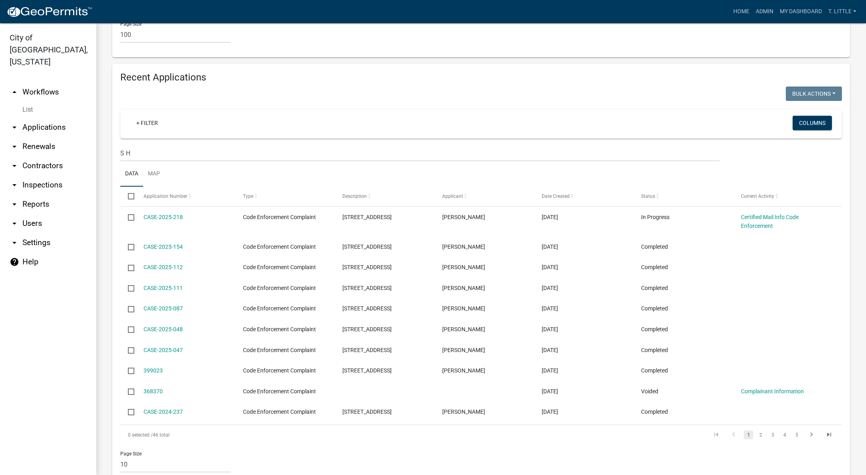
click at [755, 431] on link "2" at bounding box center [760, 435] width 10 height 9
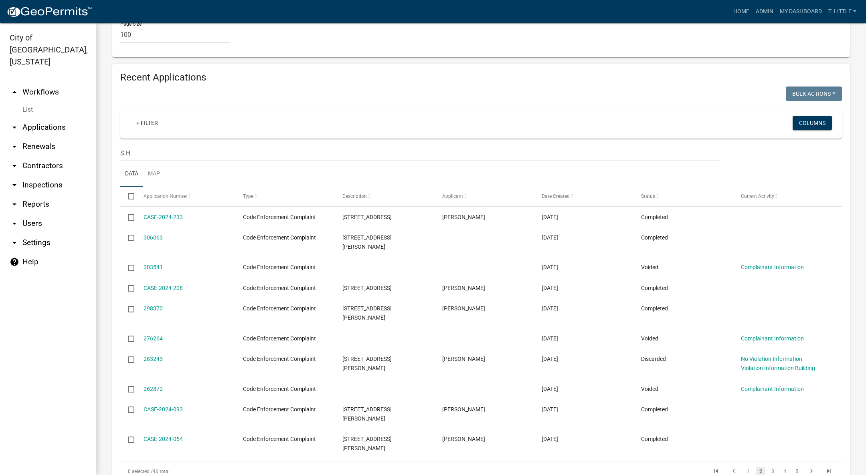
click at [767, 467] on link "3" at bounding box center [772, 471] width 10 height 9
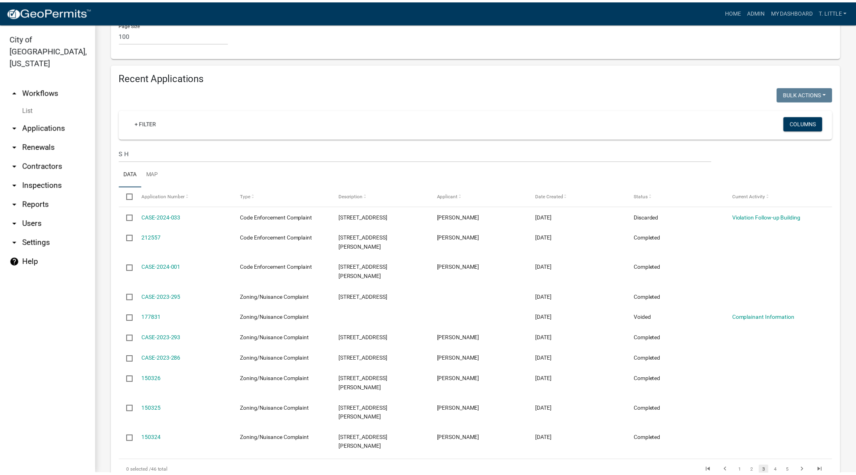
scroll to position [2819, 0]
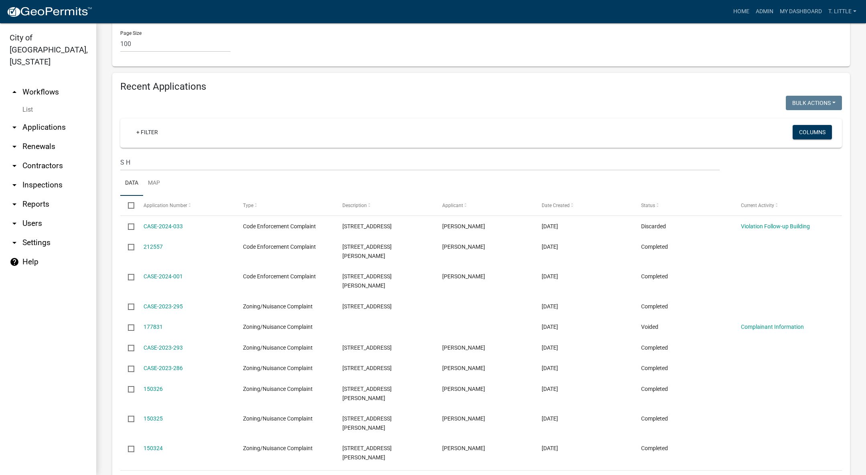
click at [171, 223] on link "CASE-2024-033" at bounding box center [162, 226] width 39 height 6
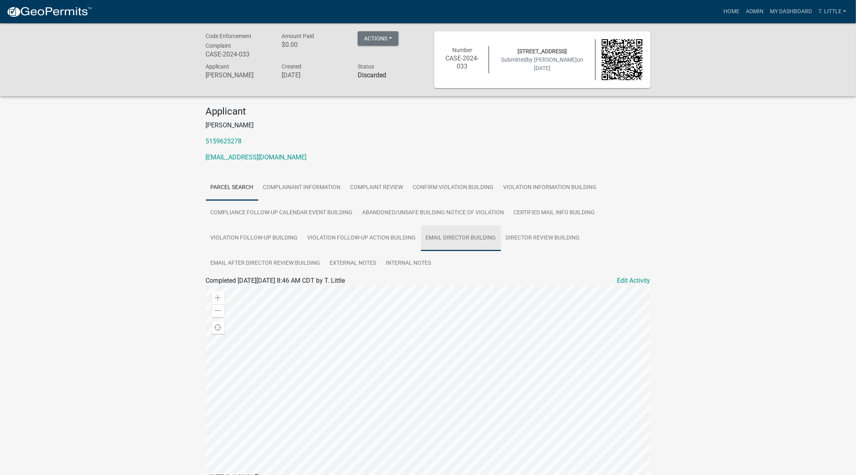
click at [494, 237] on link "Email Director Building" at bounding box center [461, 239] width 80 height 26
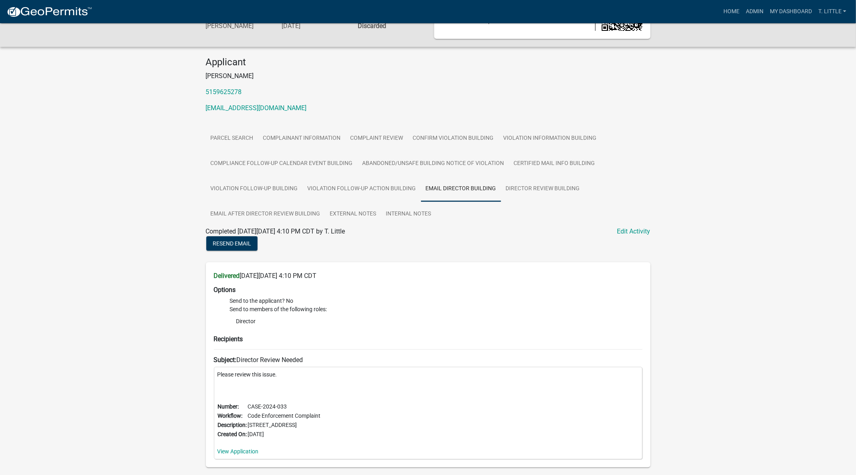
scroll to position [85, 0]
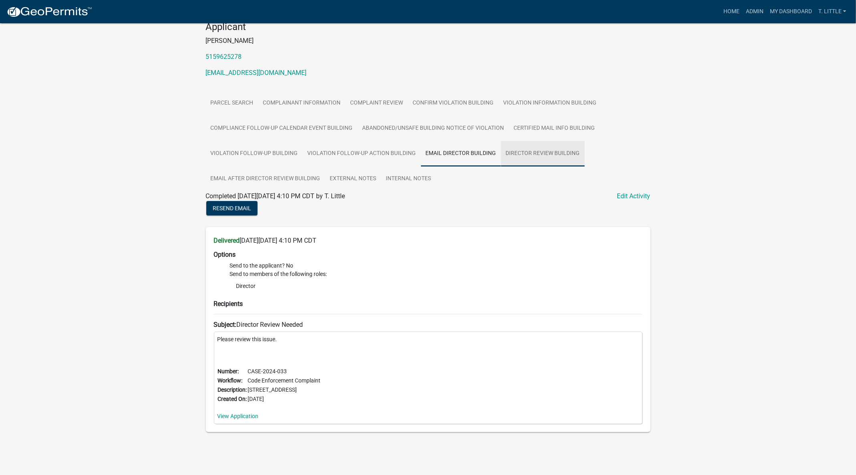
click at [549, 144] on link "Director Review Building" at bounding box center [543, 154] width 84 height 26
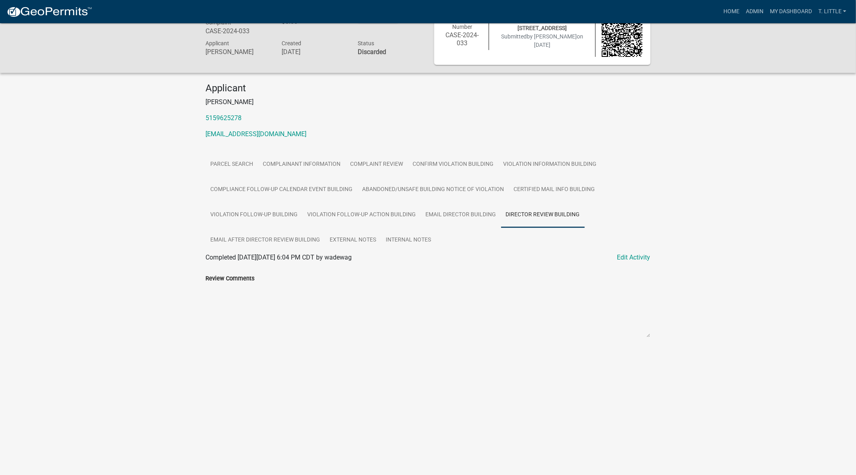
click at [217, 278] on label "Review Comments" at bounding box center [230, 279] width 49 height 6
click at [217, 283] on textarea "Review Comments" at bounding box center [428, 310] width 445 height 55
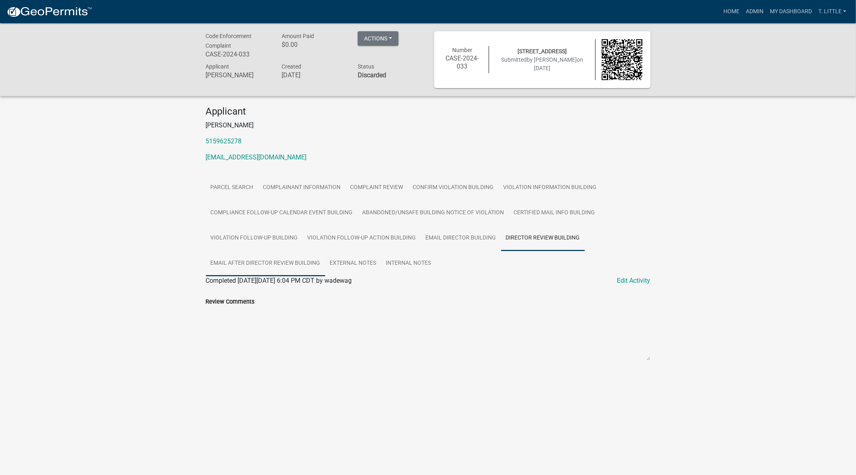
click at [290, 254] on link "Email after Director Review Building" at bounding box center [265, 264] width 119 height 26
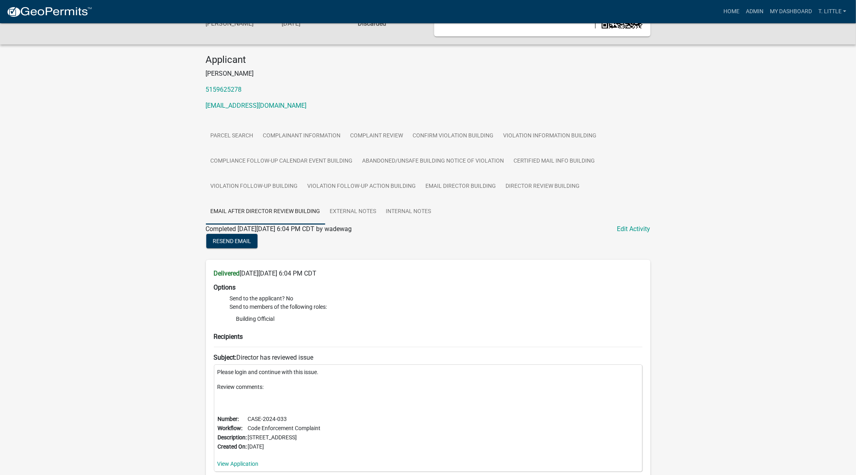
scroll to position [99, 0]
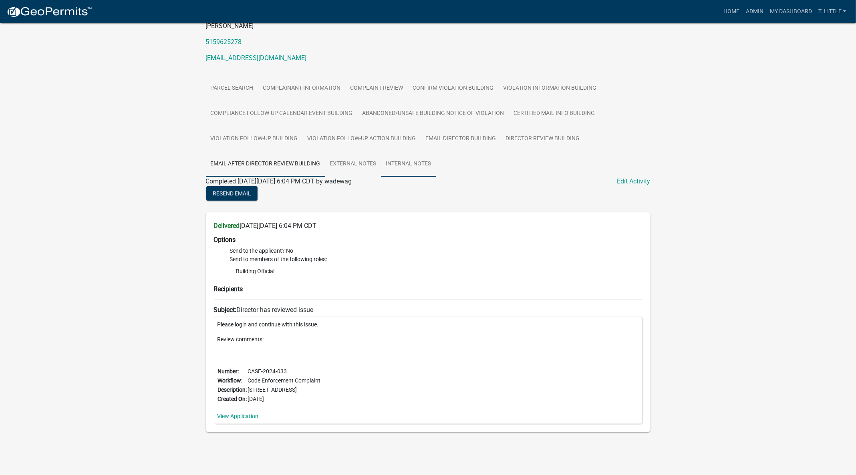
click at [402, 161] on link "Internal Notes" at bounding box center [409, 164] width 55 height 26
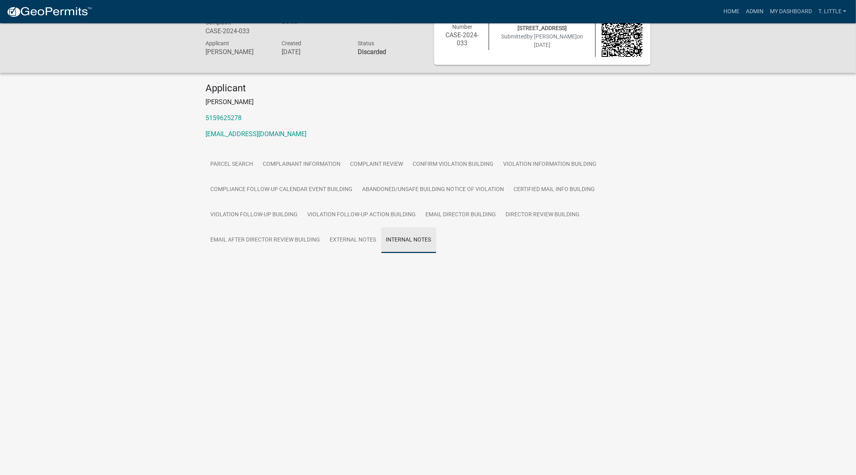
scroll to position [23, 0]
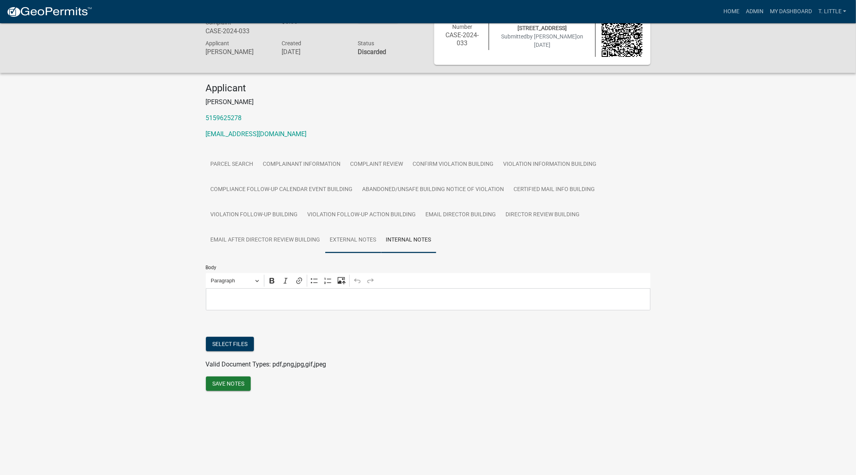
click at [348, 242] on link "External Notes" at bounding box center [353, 241] width 56 height 26
click at [267, 215] on link "Violation Follow-up Building" at bounding box center [254, 215] width 97 height 26
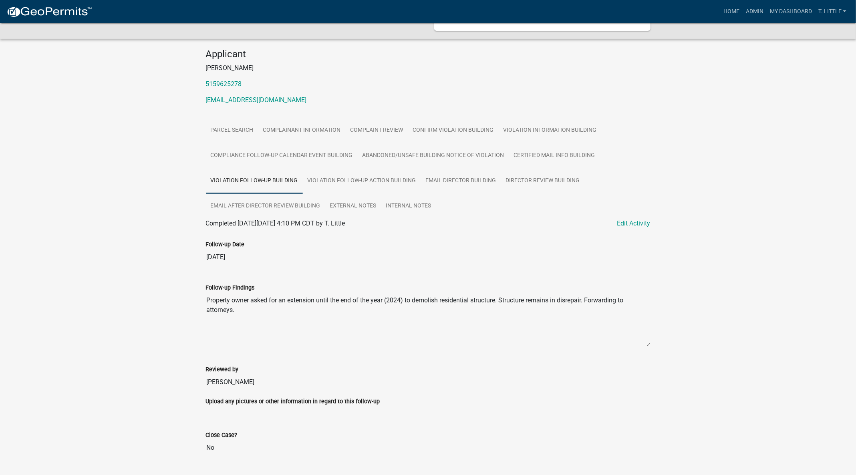
scroll to position [77, 0]
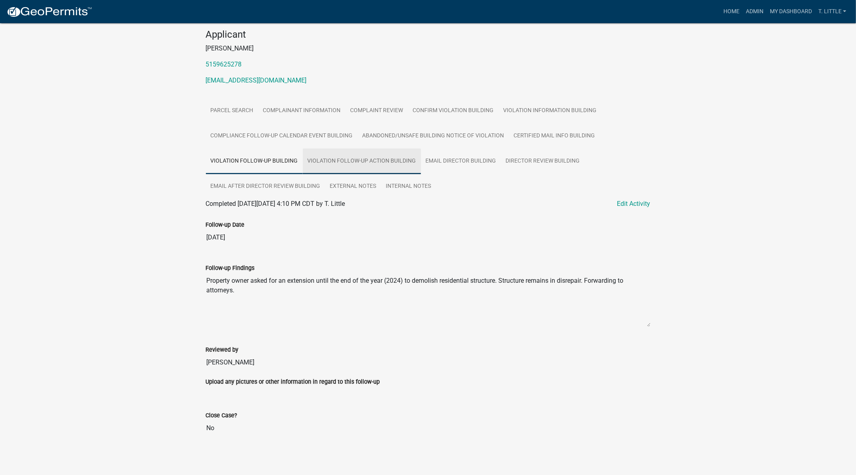
click at [349, 161] on link "Violation Follow-up Action Building" at bounding box center [362, 162] width 118 height 26
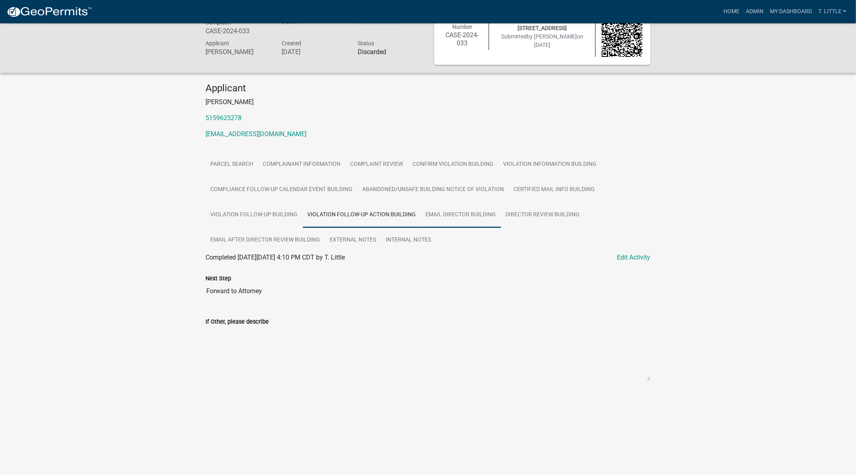
click at [448, 210] on link "Email Director Building" at bounding box center [461, 215] width 80 height 26
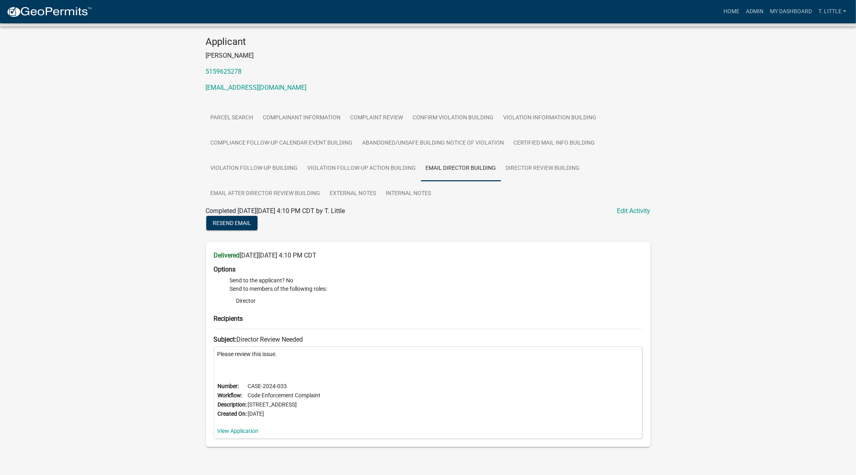
scroll to position [83, 0]
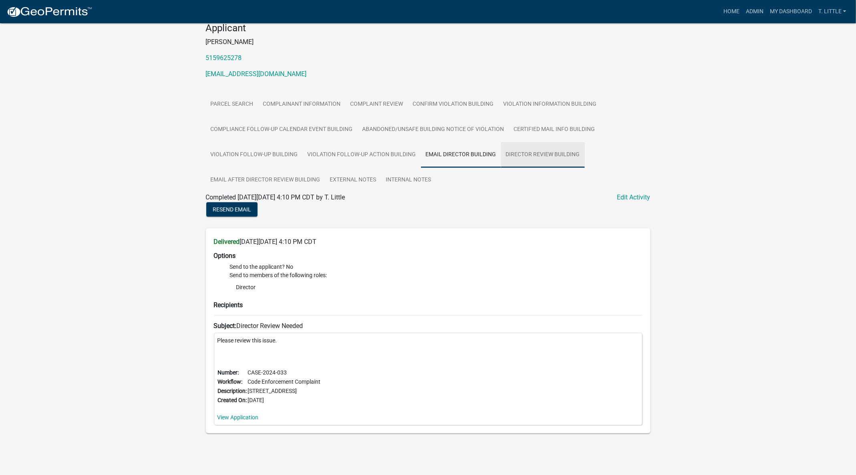
click at [553, 152] on link "Director Review Building" at bounding box center [543, 155] width 84 height 26
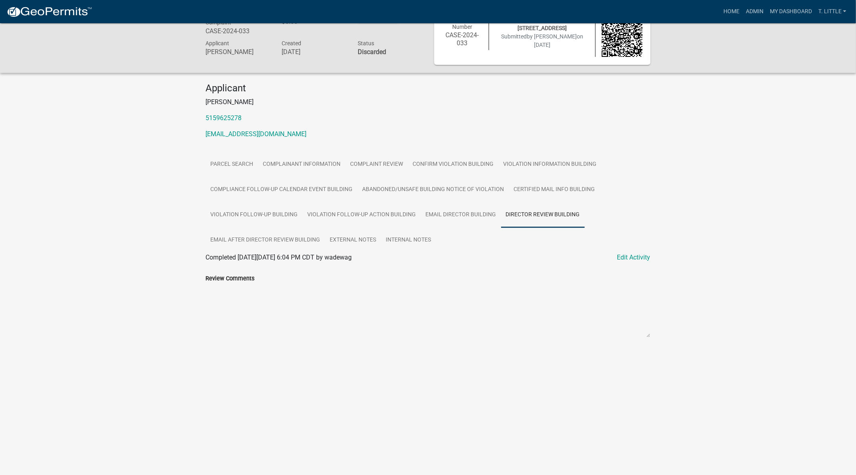
click at [642, 254] on link "Edit Activity" at bounding box center [634, 258] width 33 height 10
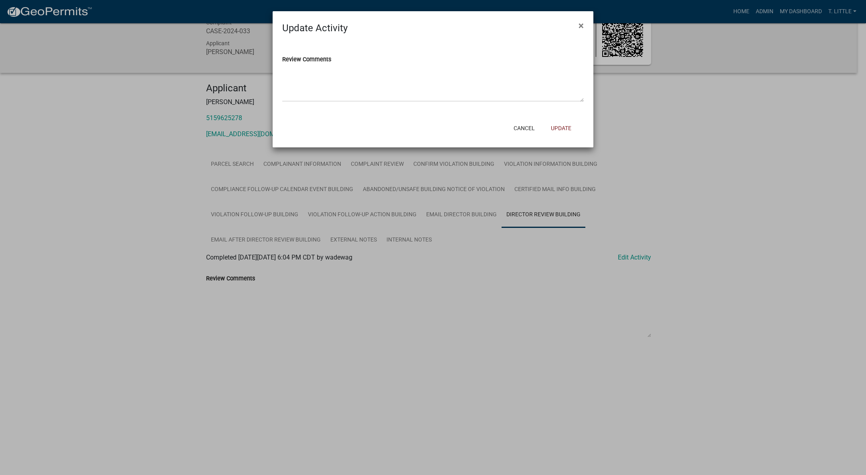
click at [582, 95] on textarea "Review Comments" at bounding box center [432, 83] width 301 height 38
click at [583, 99] on textarea "Review Comments" at bounding box center [432, 83] width 301 height 38
click at [563, 129] on button "Update" at bounding box center [560, 128] width 33 height 14
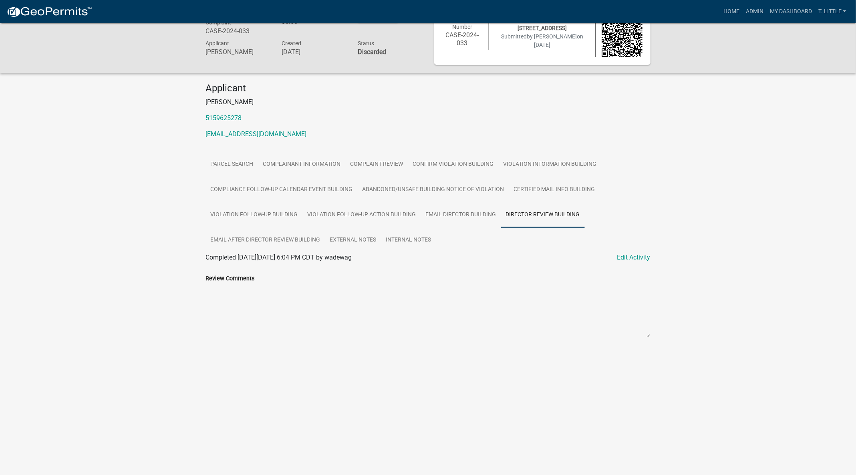
click at [543, 279] on div "Review Comments" at bounding box center [428, 279] width 445 height 10
click at [236, 245] on link "Email after Director Review Building" at bounding box center [265, 241] width 119 height 26
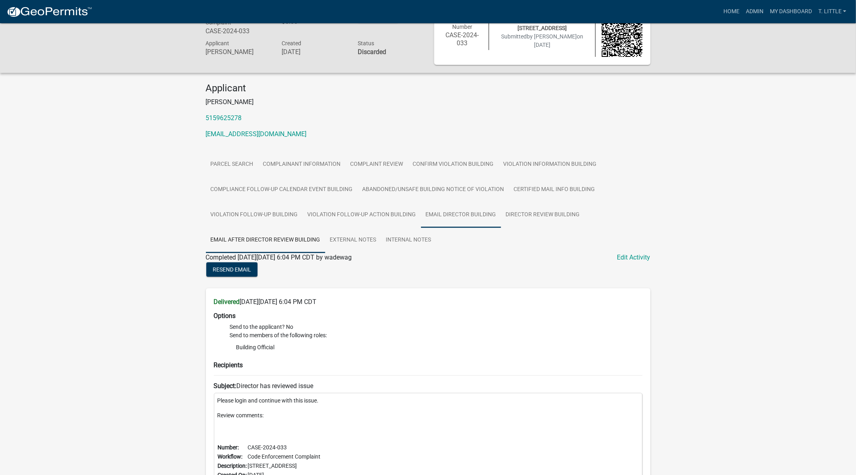
click at [454, 208] on link "Email Director Building" at bounding box center [461, 215] width 80 height 26
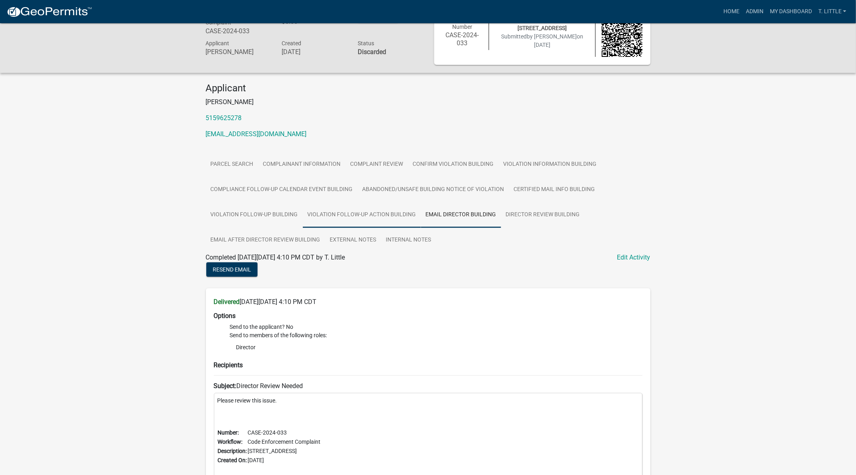
click at [354, 212] on link "Violation Follow-up Action Building" at bounding box center [362, 215] width 118 height 26
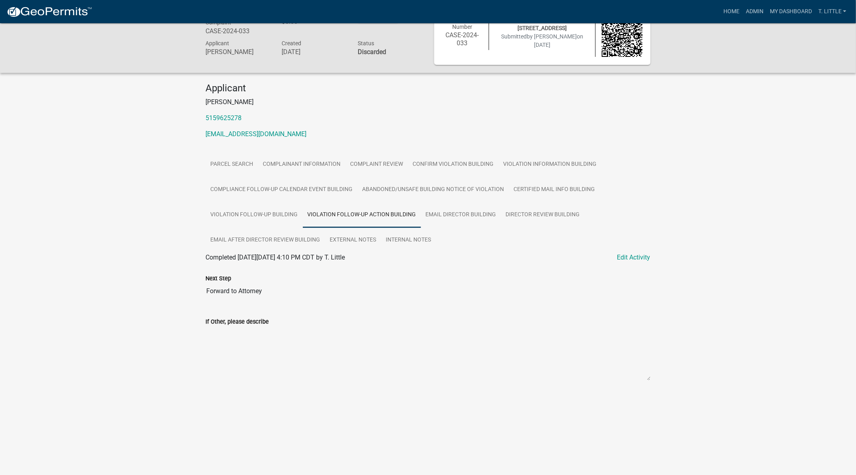
click at [634, 251] on ul "Parcel search Complainant Information Complaint Review Confirm Violation Buildi…" at bounding box center [428, 202] width 445 height 101
click at [633, 256] on link "Edit Activity" at bounding box center [634, 258] width 33 height 10
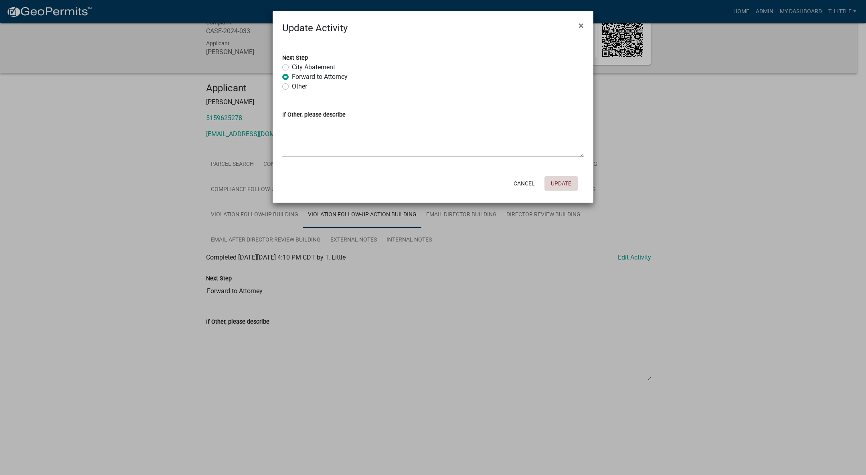
click at [562, 186] on button "Update" at bounding box center [560, 183] width 33 height 14
click at [721, 151] on ngb-modal-window "Update Activity × Next Step City Abatement Forward to Attorney Other If Other, …" at bounding box center [433, 237] width 866 height 475
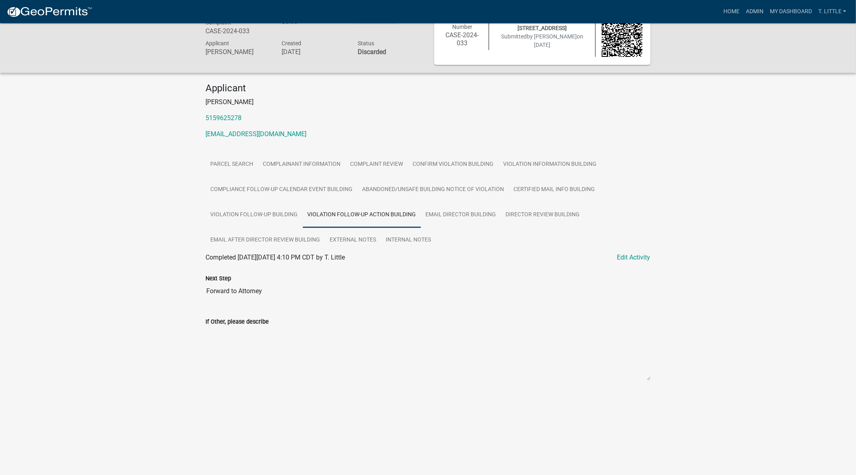
click at [366, 44] on span "Status" at bounding box center [366, 43] width 16 height 6
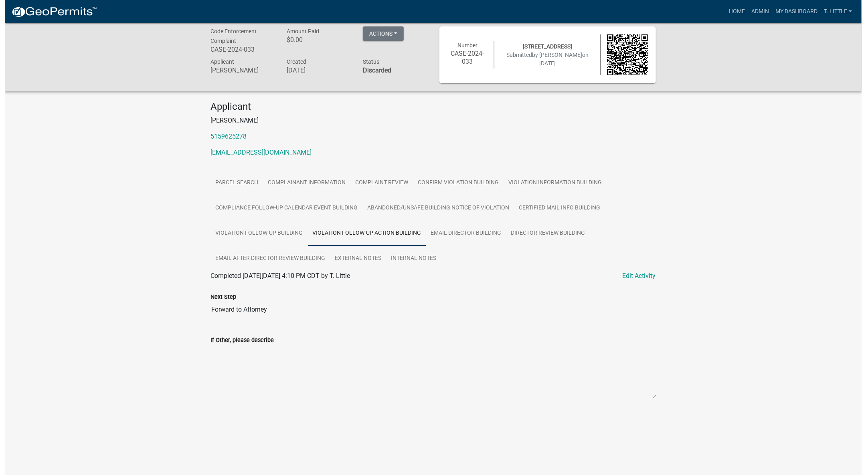
scroll to position [0, 0]
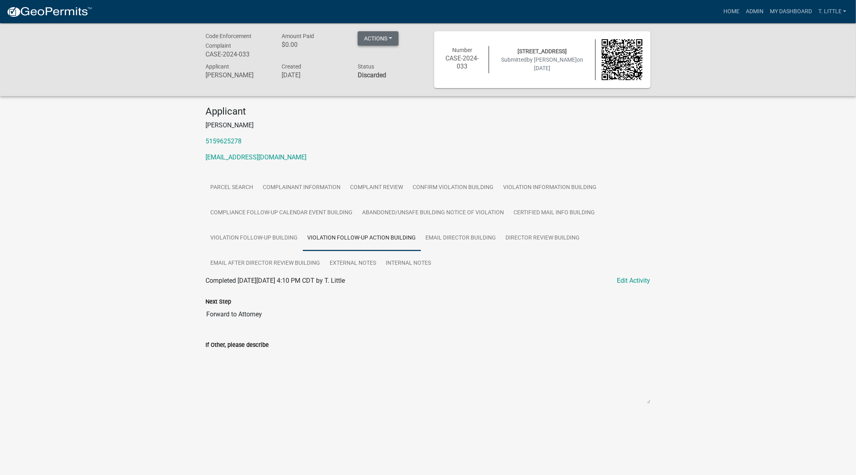
click at [376, 33] on button "Actions" at bounding box center [378, 38] width 41 height 14
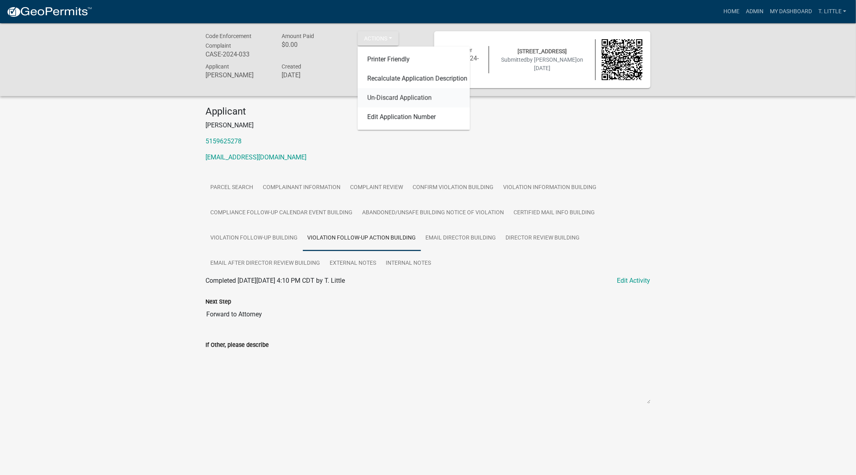
click at [390, 93] on link "Un-Discard Application" at bounding box center [414, 98] width 112 height 19
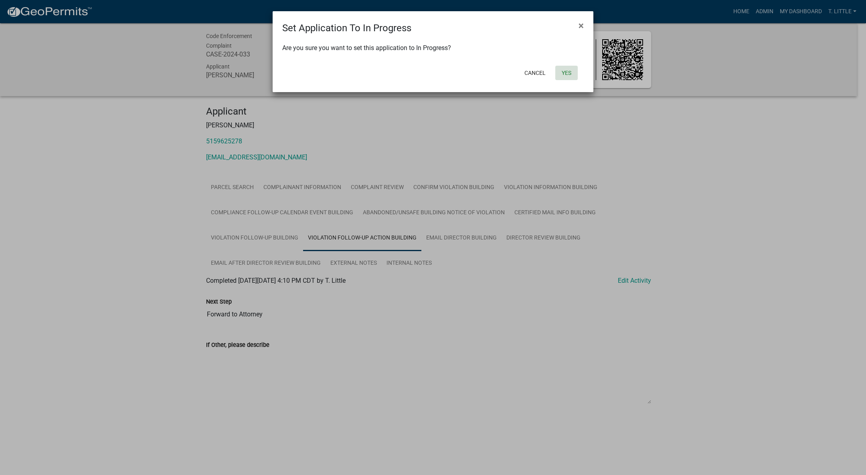
click at [564, 72] on button "Yes" at bounding box center [566, 73] width 22 height 14
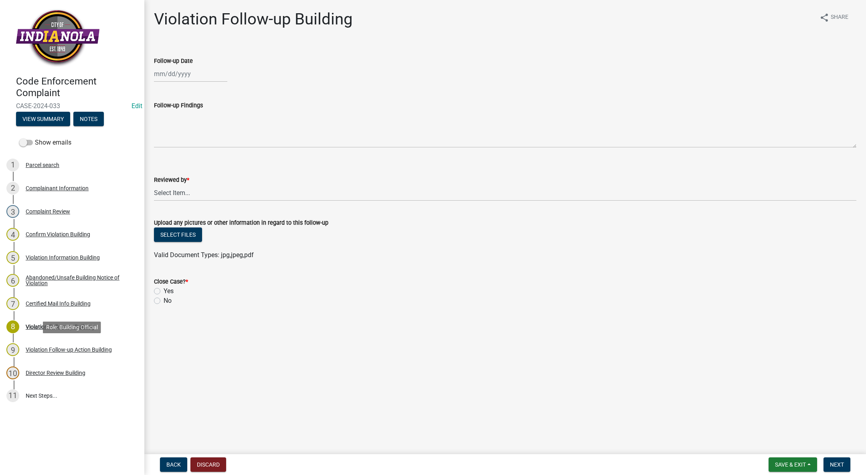
click at [78, 345] on div "9 Violation Follow-up Action Building" at bounding box center [68, 349] width 125 height 13
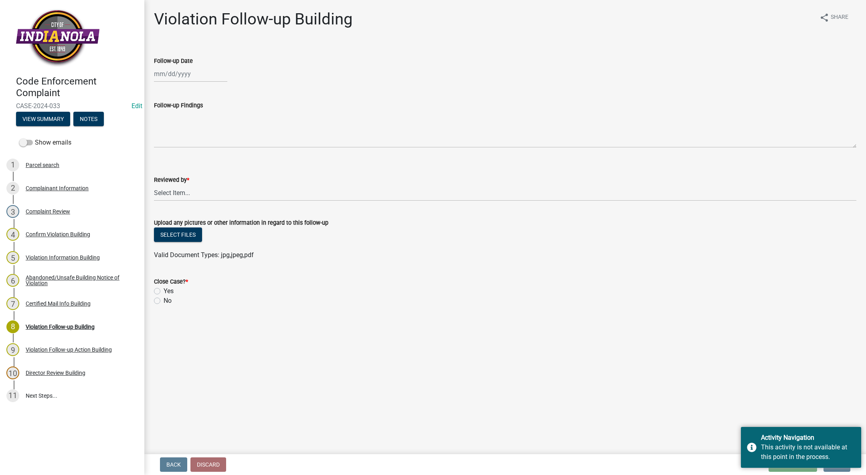
click at [65, 273] on link "6 Abandoned/Unsafe Building Notice of Violation" at bounding box center [72, 280] width 144 height 23
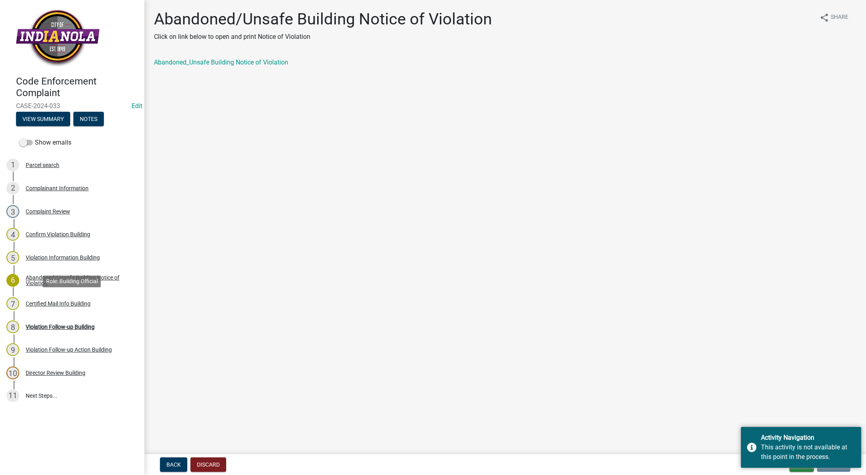
click at [51, 303] on div "Certified Mail Info Building" at bounding box center [58, 304] width 65 height 6
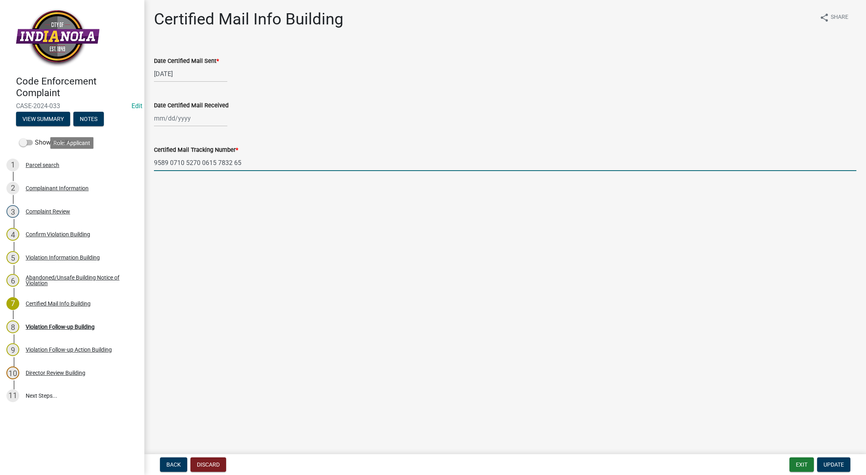
drag, startPoint x: 255, startPoint y: 158, endPoint x: 126, endPoint y: 165, distance: 129.2
click at [126, 165] on div "Code Enforcement Complaint CASE-2024-033 Edit View Summary Notes Show emails 1 …" at bounding box center [433, 237] width 866 height 475
click at [194, 117] on div at bounding box center [190, 118] width 73 height 16
select select "9"
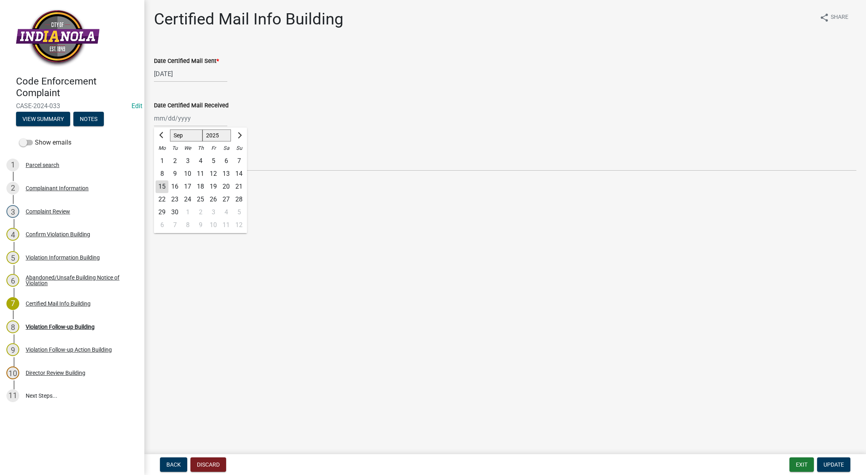
click at [211, 132] on select "1525 1526 1527 1528 1529 1530 1531 1532 1533 1534 1535 1536 1537 1538 1539 1540…" at bounding box center [216, 135] width 29 height 12
select select "2024"
click at [202, 129] on select "1525 1526 1527 1528 1529 1530 1531 1532 1533 1534 1535 1536 1537 1538 1539 1540…" at bounding box center [216, 135] width 29 height 12
click at [185, 134] on select "Jan Feb Mar Apr May Jun [DATE] Aug Sep Oct Nov Dec" at bounding box center [186, 135] width 32 height 12
select select "3"
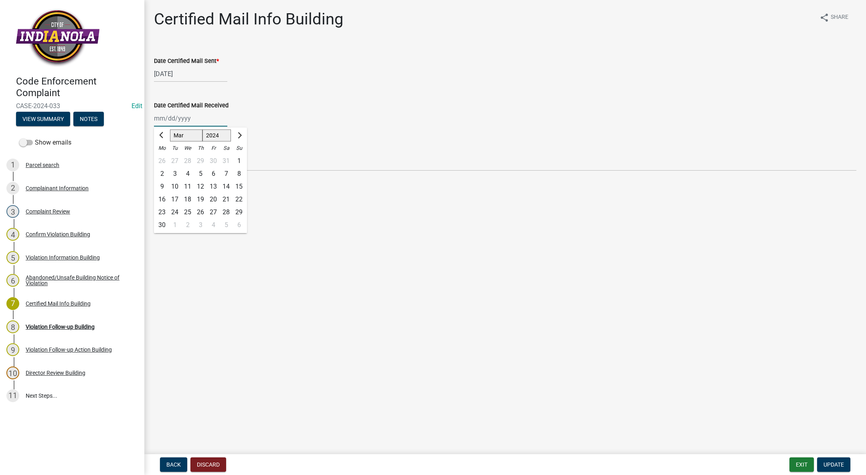
click at [170, 129] on select "Jan Feb Mar Apr May Jun [DATE] Aug Sep Oct Nov Dec" at bounding box center [186, 135] width 32 height 12
click at [161, 209] on div "25" at bounding box center [161, 212] width 13 height 13
type input "[DATE]"
click at [825, 462] on span "Update" at bounding box center [833, 465] width 20 height 6
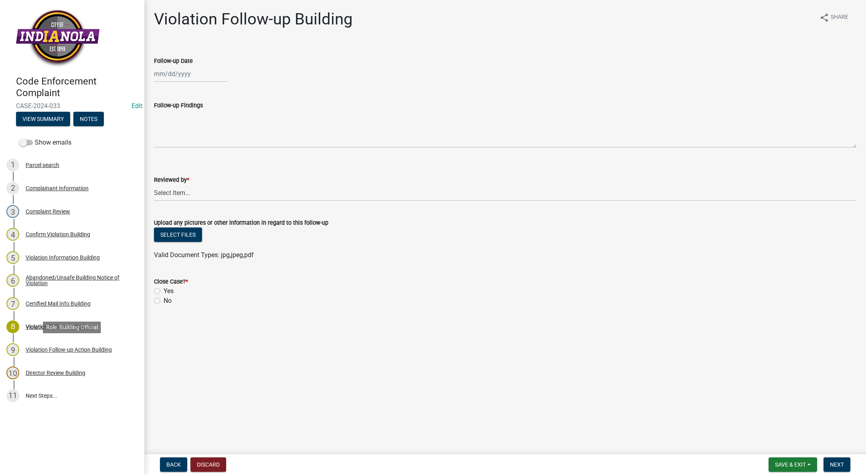
click at [46, 349] on div "Violation Follow-up Action Building" at bounding box center [69, 350] width 86 height 6
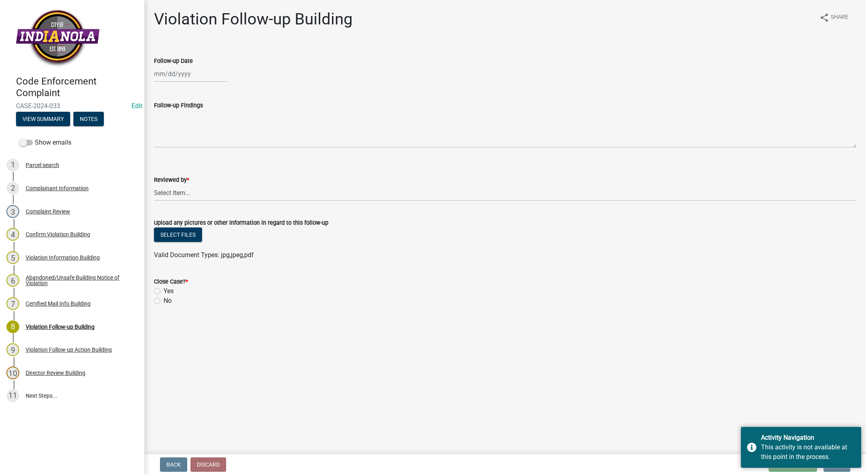
click at [46, 321] on div "8 Violation Follow-up Building" at bounding box center [68, 327] width 125 height 13
select select "9"
select select "2025"
click at [180, 71] on div "[PERSON_NAME] Feb Mar Apr [PERSON_NAME][DATE] Oct Nov [DATE] 1526 1527 1528 152…" at bounding box center [190, 74] width 73 height 16
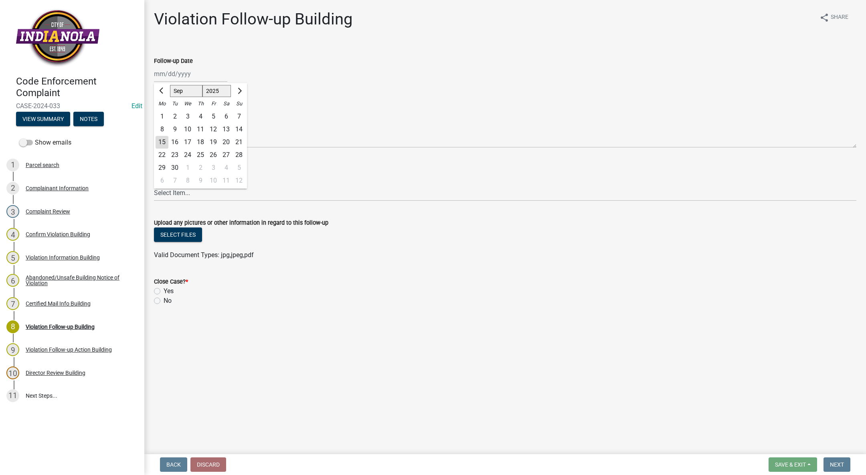
click at [210, 93] on select "1525 1526 1527 1528 1529 1530 1531 1532 1533 1534 1535 1536 1537 1538 1539 1540…" at bounding box center [216, 91] width 29 height 12
click at [295, 84] on wm-data-entity-input "Follow-up Date [PERSON_NAME] Apr May Jun [DATE] Aug Sep Oct Nov [DATE] 1526 152…" at bounding box center [505, 67] width 702 height 44
click at [61, 252] on div "5 Violation Information Building" at bounding box center [68, 257] width 125 height 13
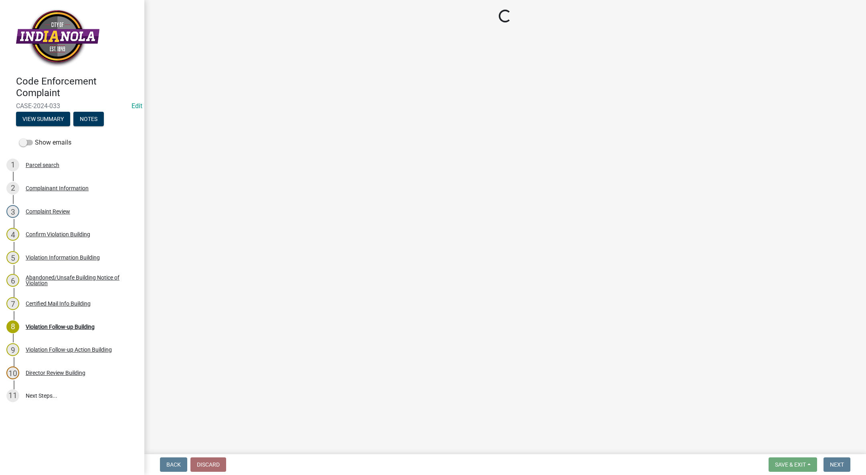
select select "66524ab9-0776-486e-880e-e790571450df"
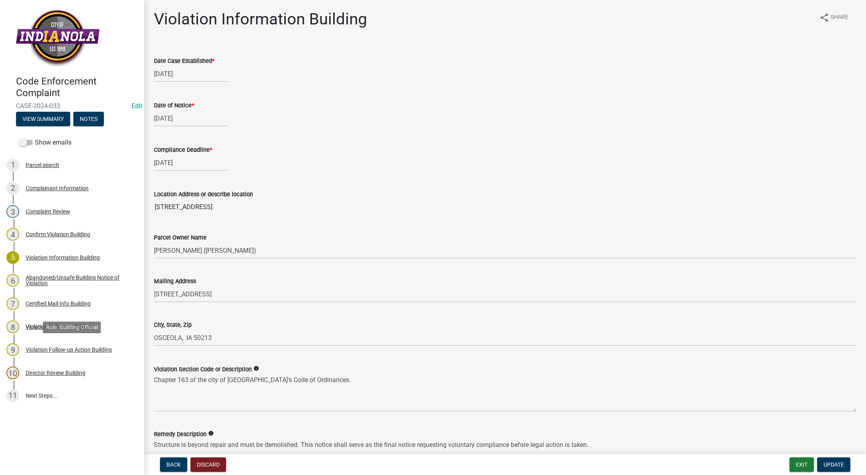
click at [48, 351] on div "Violation Follow-up Action Building" at bounding box center [69, 350] width 86 height 6
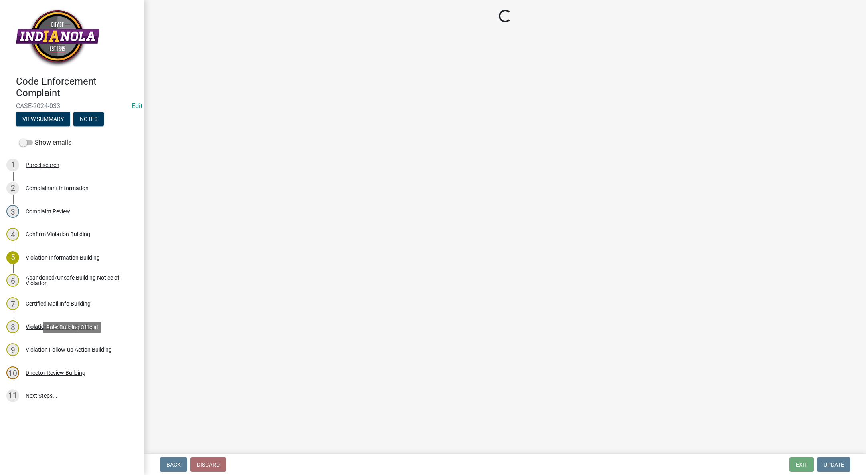
select select "66524ab9-0776-486e-880e-e790571450df"
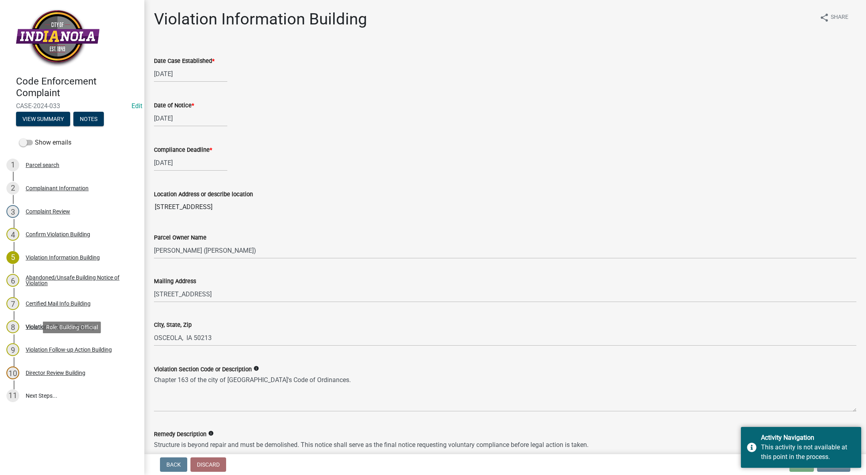
click at [84, 339] on link "9 Violation Follow-up Action Building" at bounding box center [72, 349] width 144 height 23
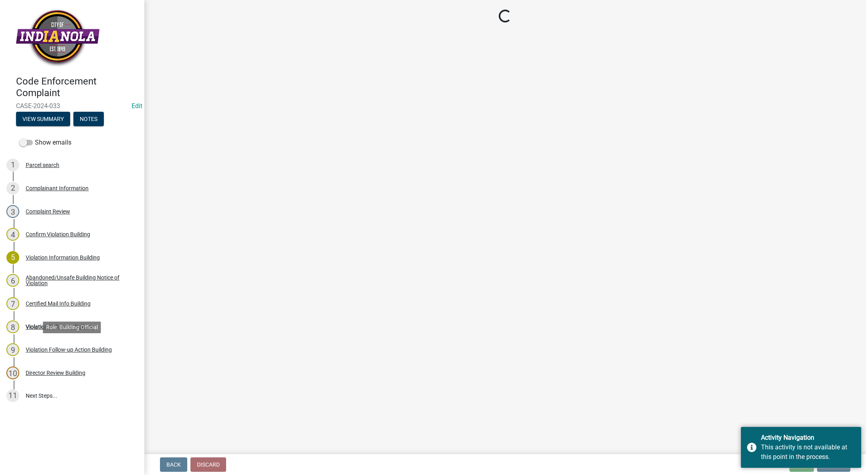
select select "66524ab9-0776-486e-880e-e790571450df"
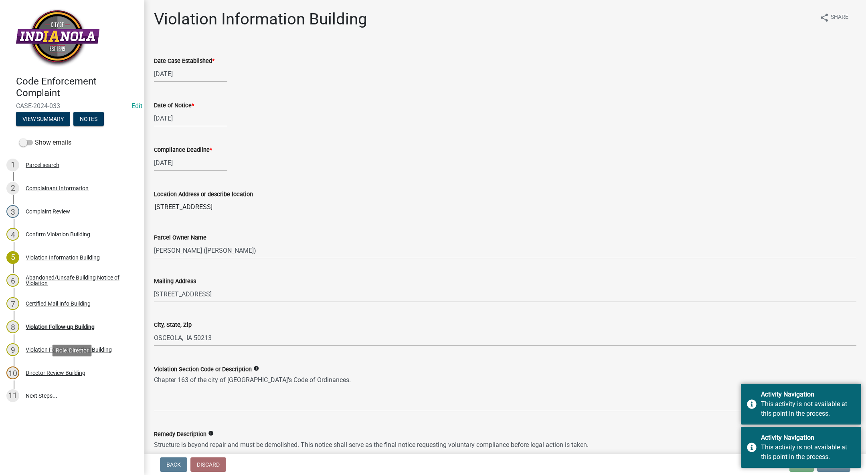
click at [67, 367] on div "10 Director Review Building" at bounding box center [68, 373] width 125 height 13
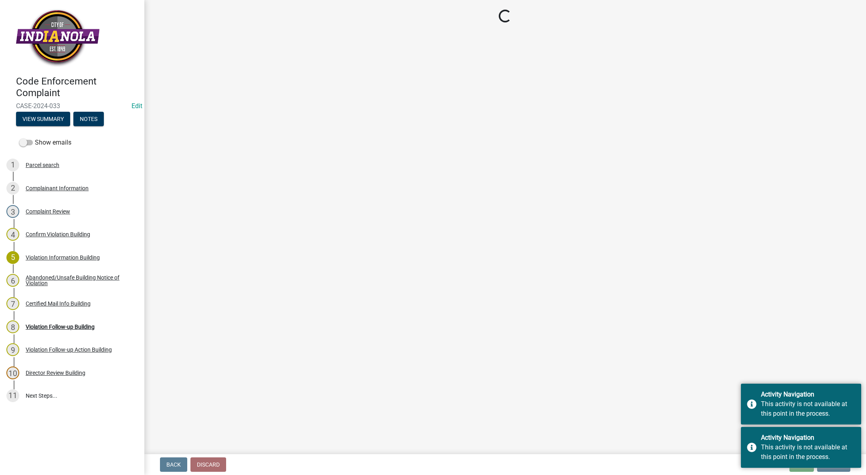
select select "66524ab9-0776-486e-880e-e790571450df"
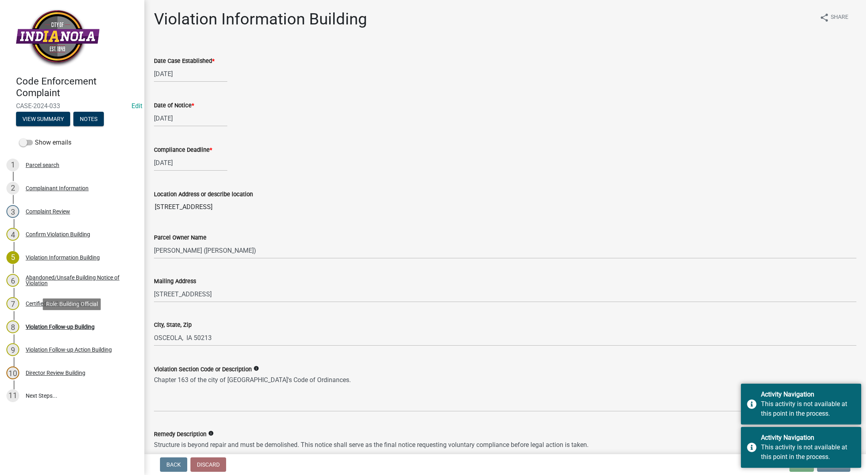
click at [84, 321] on div "8 Violation Follow-up Building" at bounding box center [68, 327] width 125 height 13
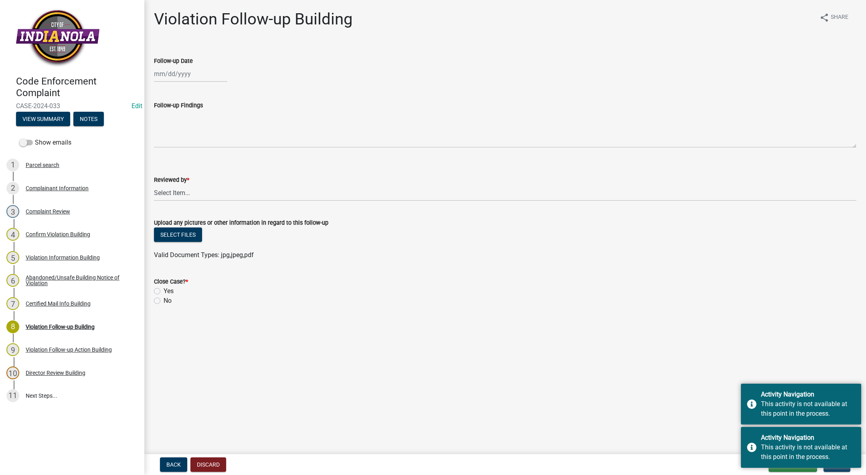
click at [166, 68] on div at bounding box center [190, 74] width 73 height 16
select select "9"
select select "2025"
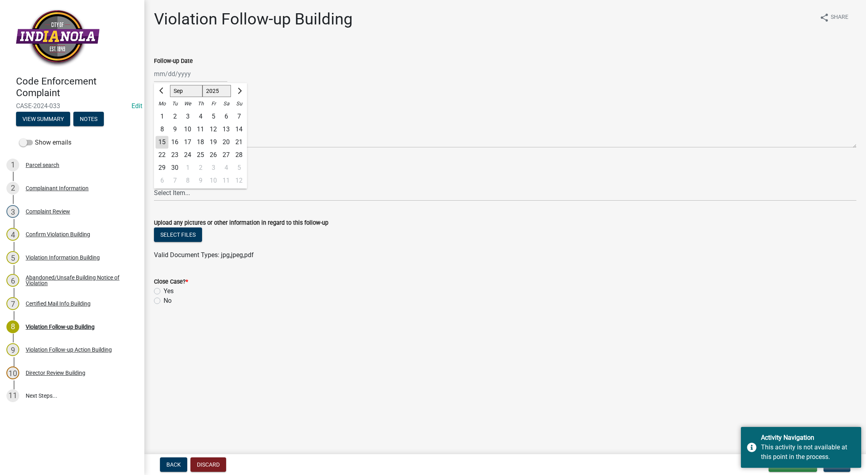
click at [185, 90] on select "Jan Feb Mar Apr May Jun [DATE] Aug Sep Oct Nov Dec" at bounding box center [186, 91] width 32 height 12
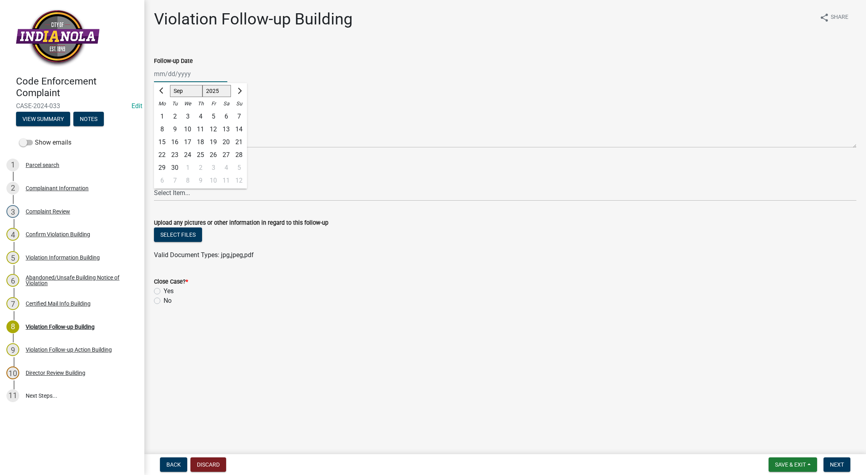
select select "4"
click at [170, 85] on select "Jan Feb Mar Apr May Jun [DATE] Aug Sep Oct Nov Dec" at bounding box center [186, 91] width 32 height 12
click at [216, 88] on select "1525 1526 1527 1528 1529 1530 1531 1532 1533 1534 1535 1536 1537 1538 1539 1540…" at bounding box center [216, 91] width 29 height 12
select select "2024"
click at [202, 85] on select "1525 1526 1527 1528 1529 1530 1531 1532 1533 1534 1535 1536 1537 1538 1539 1540…" at bounding box center [216, 91] width 29 height 12
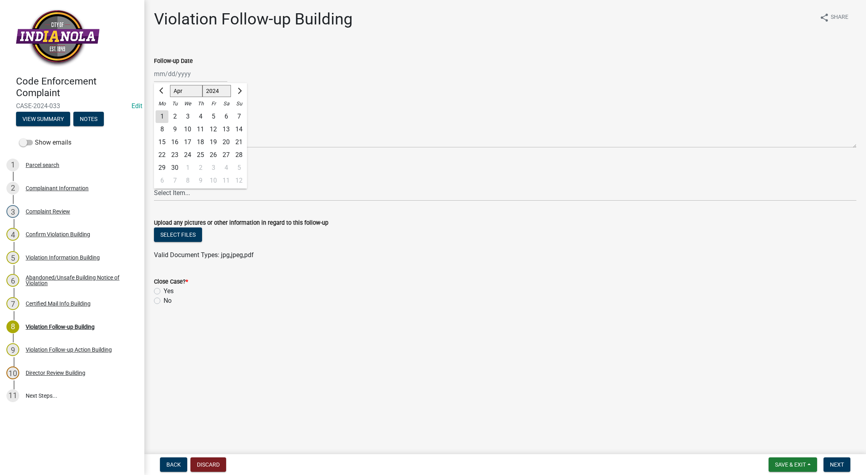
click at [200, 118] on div "4" at bounding box center [200, 116] width 13 height 13
type input "[DATE]"
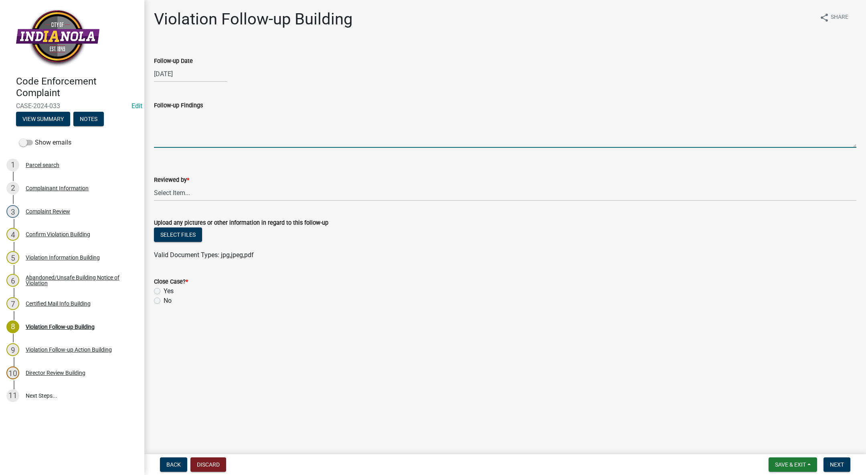
click at [198, 124] on textarea "Follow-up Findings" at bounding box center [505, 129] width 702 height 38
type textarea "[PERSON_NAME] still in disrepair. Forwarding to attorneys."
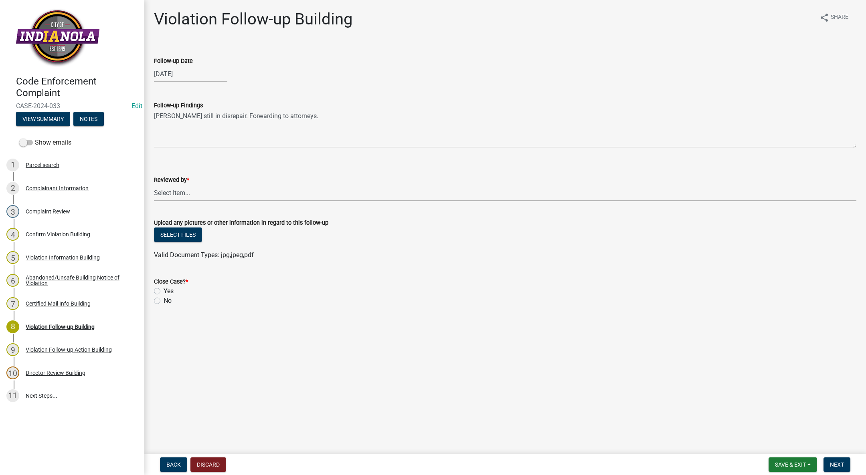
click at [183, 193] on select "Select Item... [PERSON_NAME] [PERSON_NAME] [PERSON_NAME]" at bounding box center [505, 193] width 702 height 16
click at [154, 185] on select "Select Item... [PERSON_NAME] [PERSON_NAME] [PERSON_NAME]" at bounding box center [505, 193] width 702 height 16
select select "1e4261a4-c913-4b61-b1dc-6cd881818fac"
click at [164, 301] on label "No" at bounding box center [168, 301] width 8 height 10
click at [164, 301] on input "No" at bounding box center [166, 298] width 5 height 5
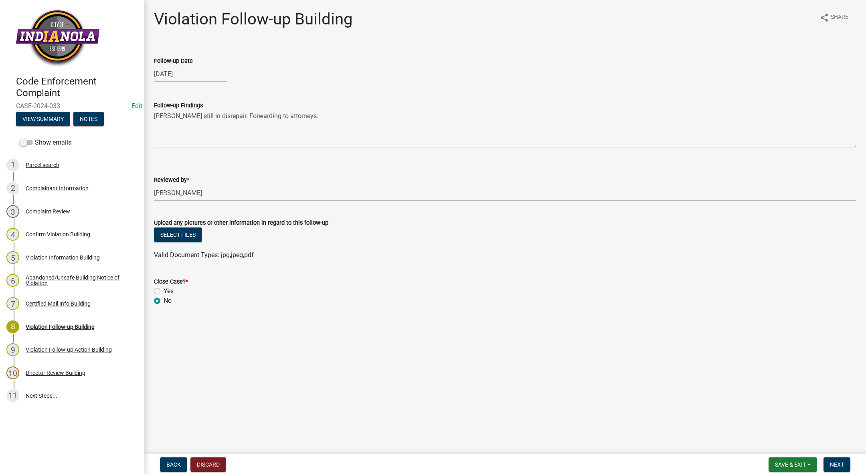
radio input "true"
click at [838, 465] on span "Next" at bounding box center [837, 465] width 14 height 6
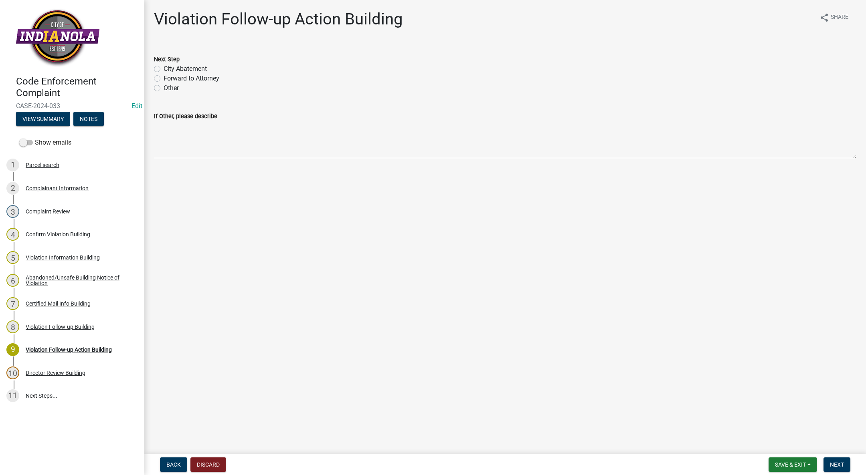
click at [164, 76] on label "Forward to Attorney" at bounding box center [192, 79] width 56 height 10
click at [164, 76] on input "Forward to Attorney" at bounding box center [166, 76] width 5 height 5
radio input "true"
click at [840, 463] on span "Next" at bounding box center [837, 465] width 14 height 6
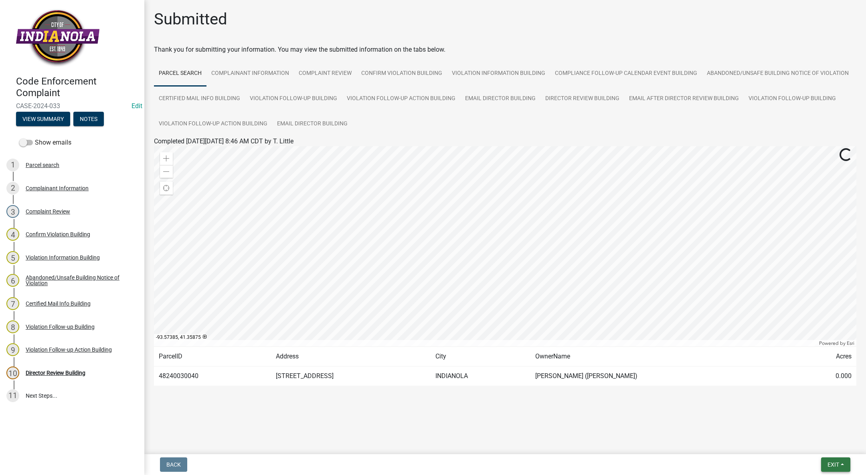
click at [823, 462] on button "Exit" at bounding box center [835, 465] width 29 height 14
click at [812, 444] on button "Save & Exit" at bounding box center [818, 443] width 64 height 19
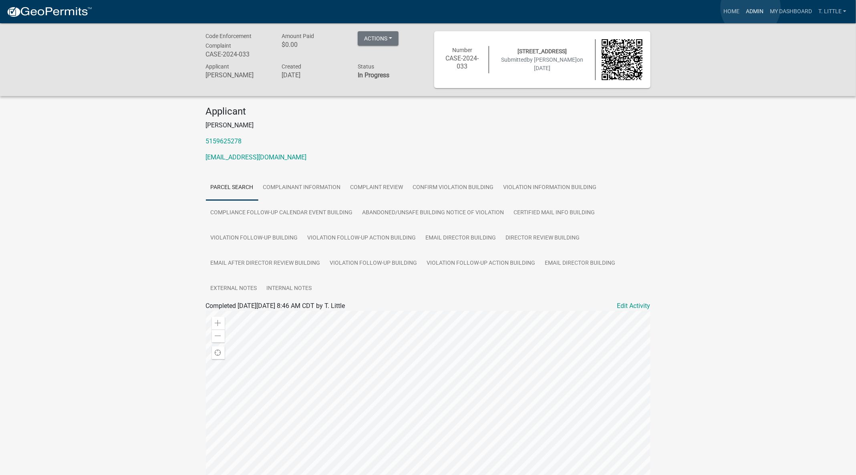
click at [751, 7] on link "Admin" at bounding box center [755, 11] width 24 height 15
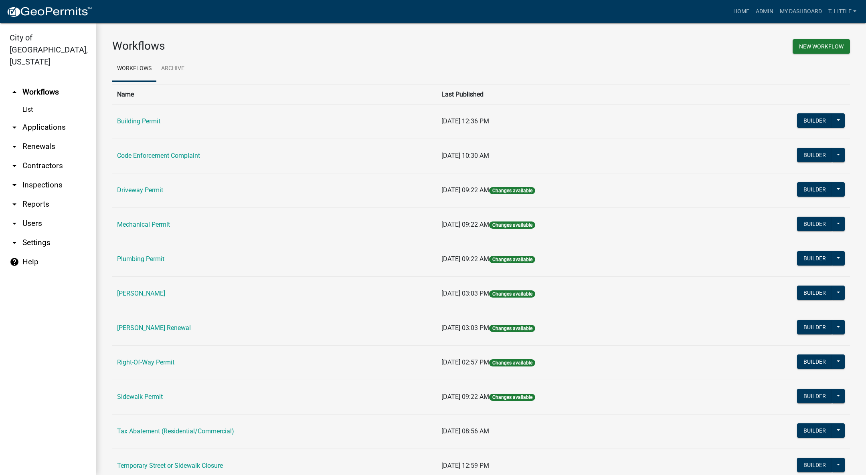
click at [155, 122] on link "Building Permit" at bounding box center [138, 121] width 43 height 8
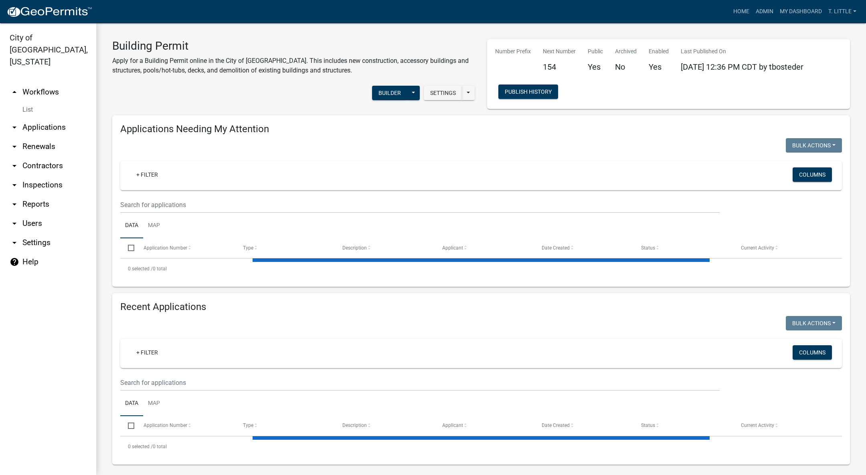
select select "3: 100"
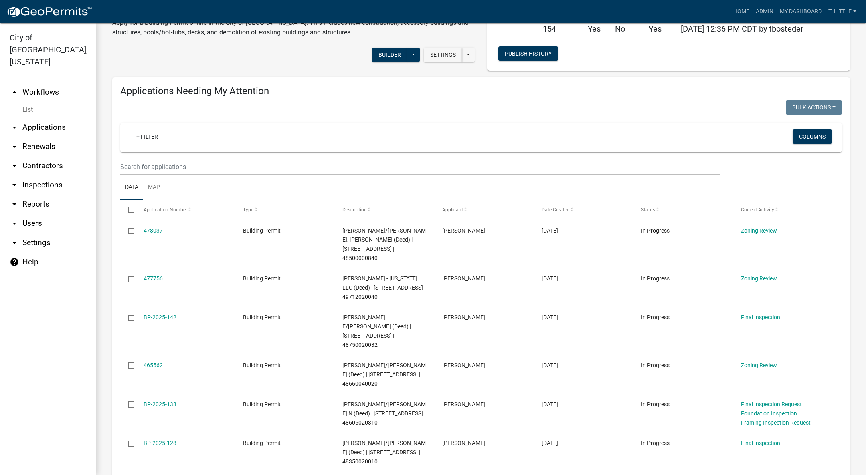
scroll to position [120, 0]
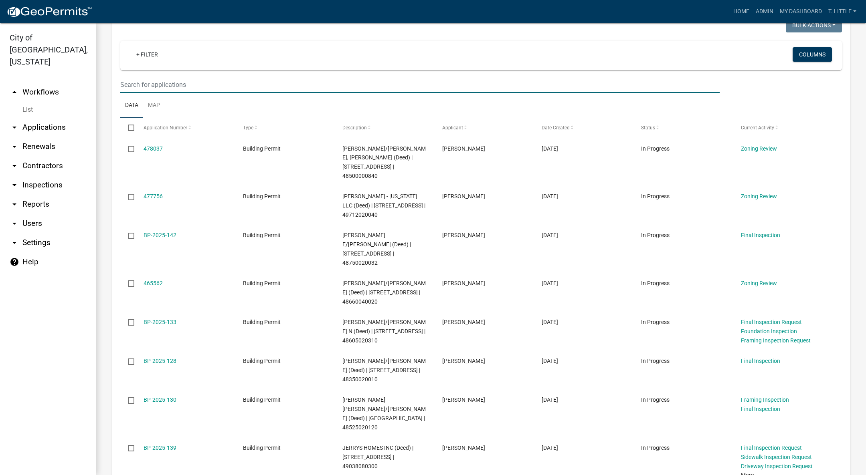
click at [222, 85] on input "text" at bounding box center [419, 85] width 599 height 16
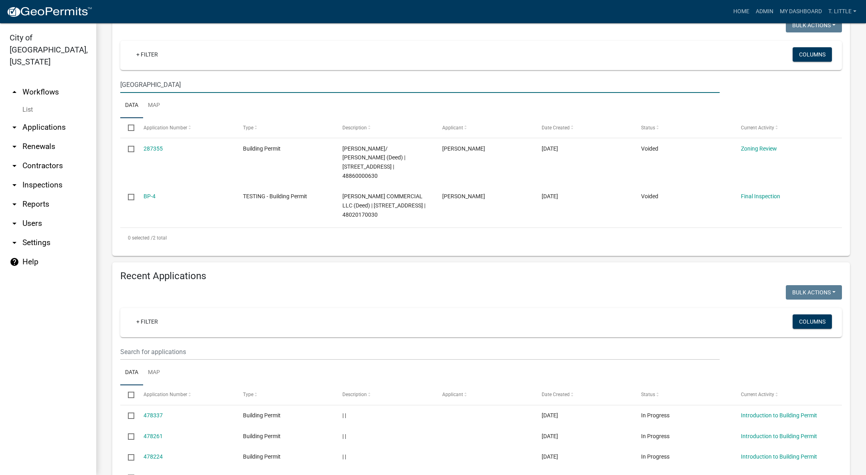
type input "[GEOGRAPHIC_DATA]"
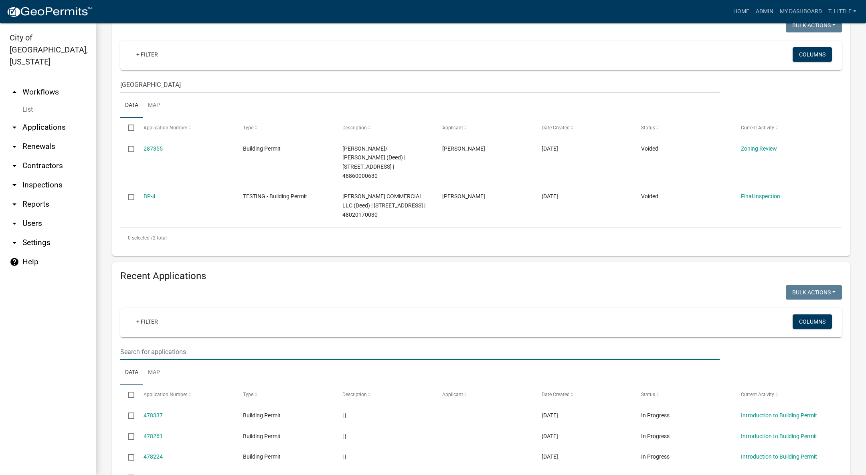
click at [256, 347] on input "text" at bounding box center [419, 352] width 599 height 16
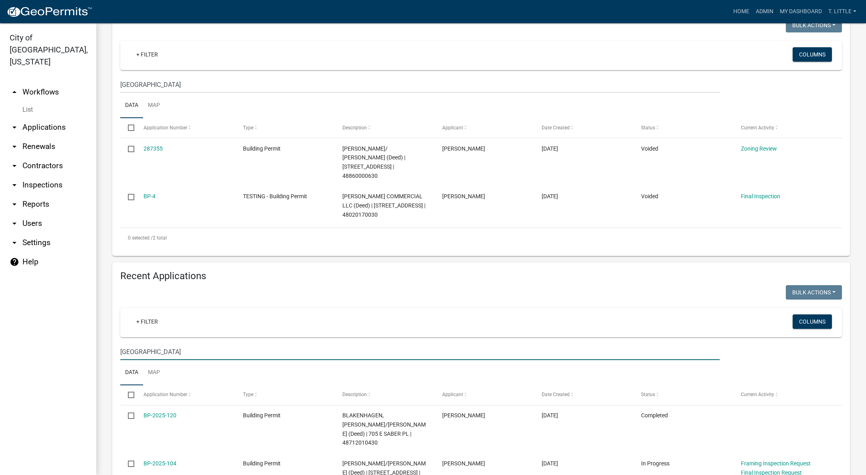
type input "[GEOGRAPHIC_DATA]"
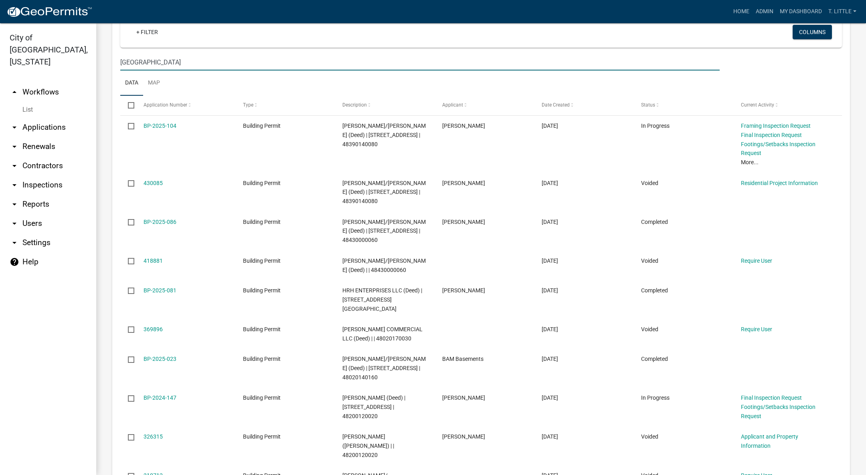
scroll to position [421, 0]
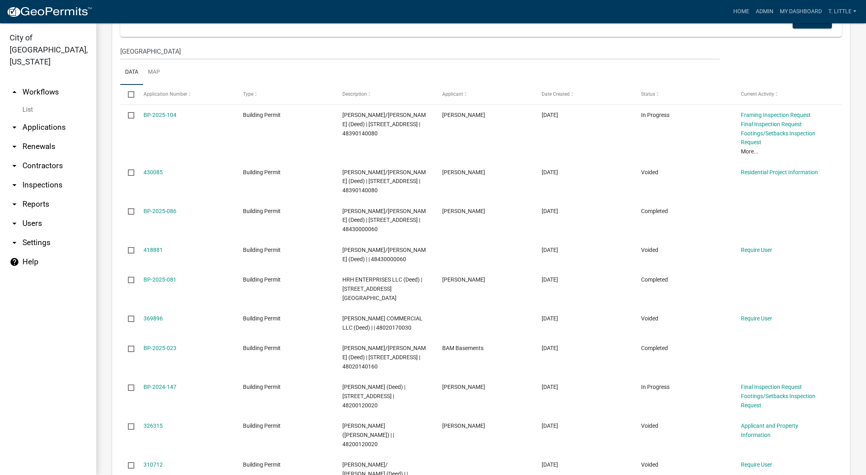
click at [572, 92] on span at bounding box center [571, 95] width 5 height 6
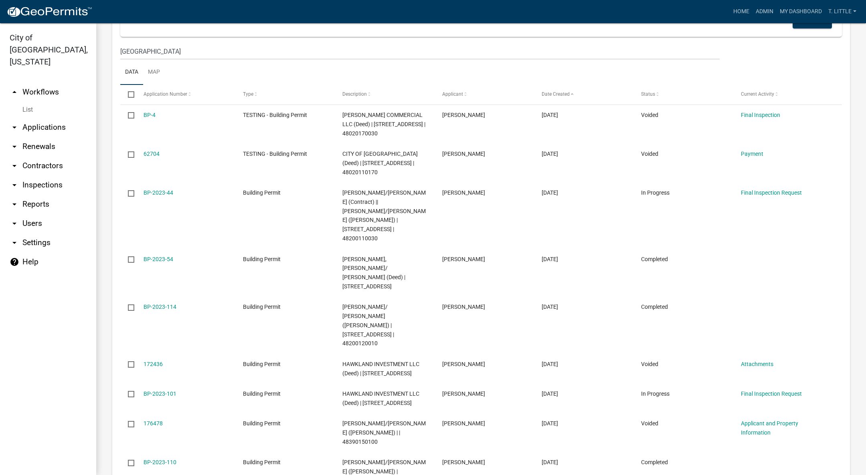
click at [570, 92] on span at bounding box center [571, 95] width 5 height 6
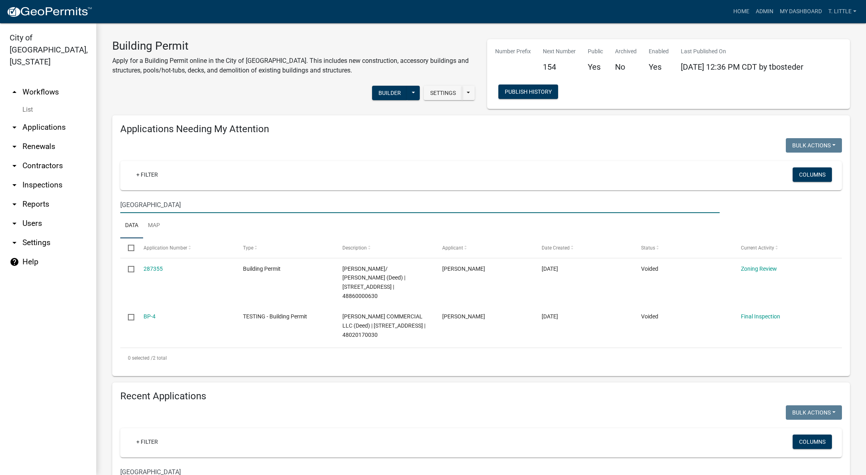
click at [174, 202] on input "[GEOGRAPHIC_DATA]" at bounding box center [419, 205] width 599 height 16
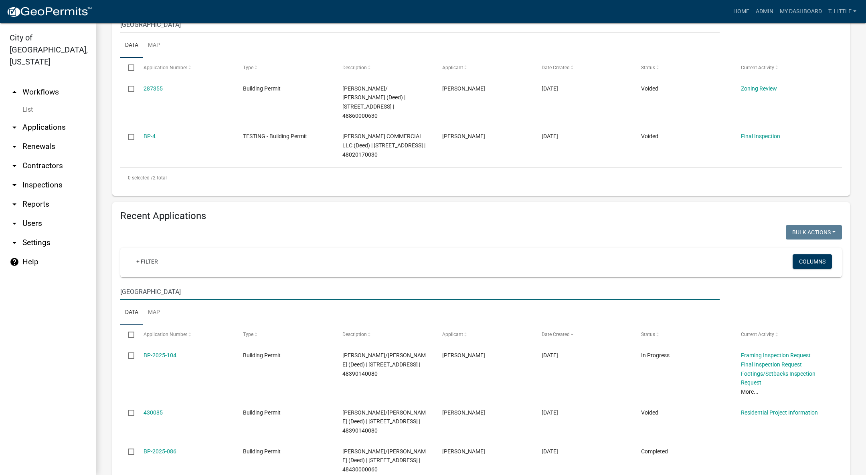
drag, startPoint x: 150, startPoint y: 282, endPoint x: 111, endPoint y: 277, distance: 39.2
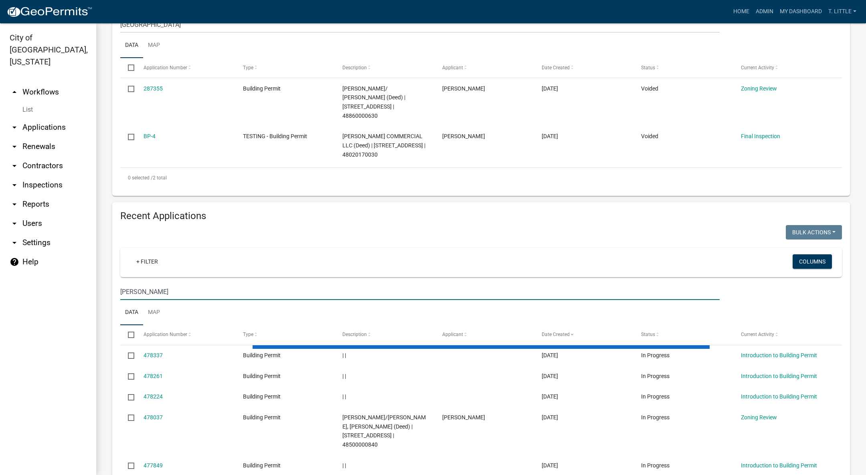
type input "[PERSON_NAME]"
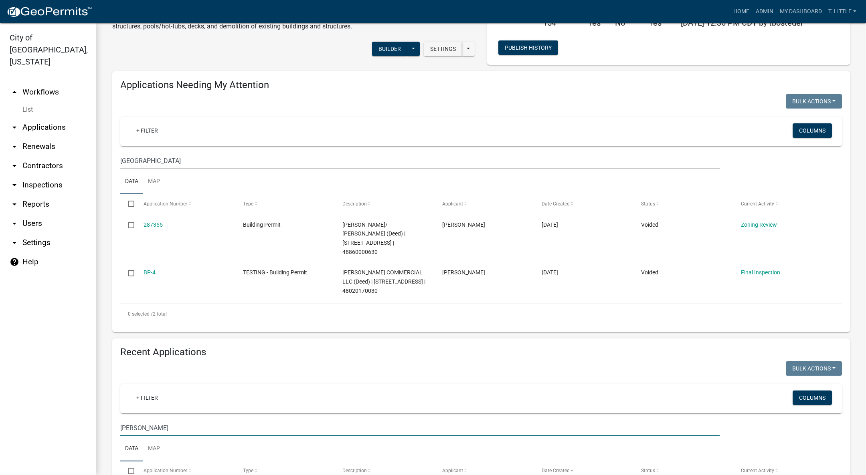
scroll to position [0, 0]
